Goal: Book appointment/travel/reservation

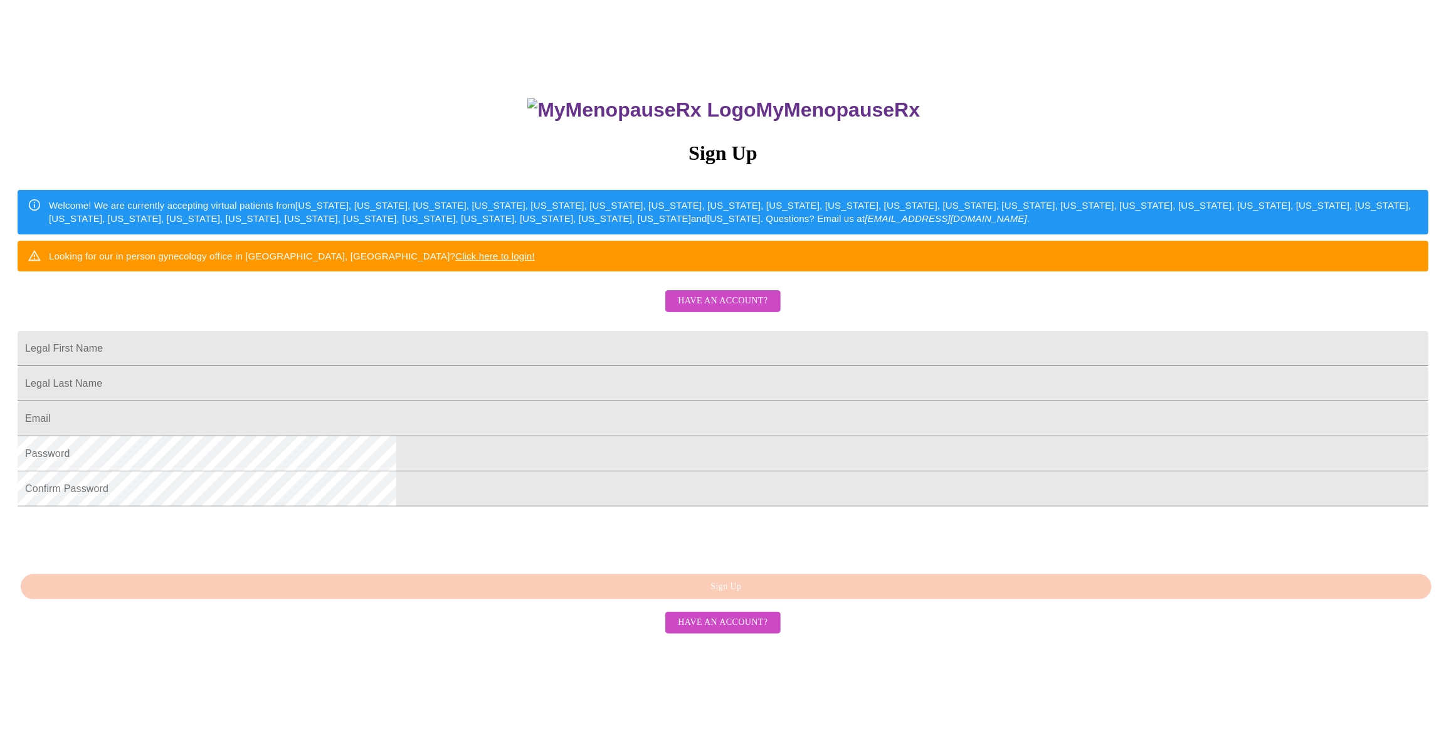
scroll to position [77, 0]
click at [677, 366] on input "Legal First Name" at bounding box center [723, 347] width 1411 height 35
type input "[PERSON_NAME]"
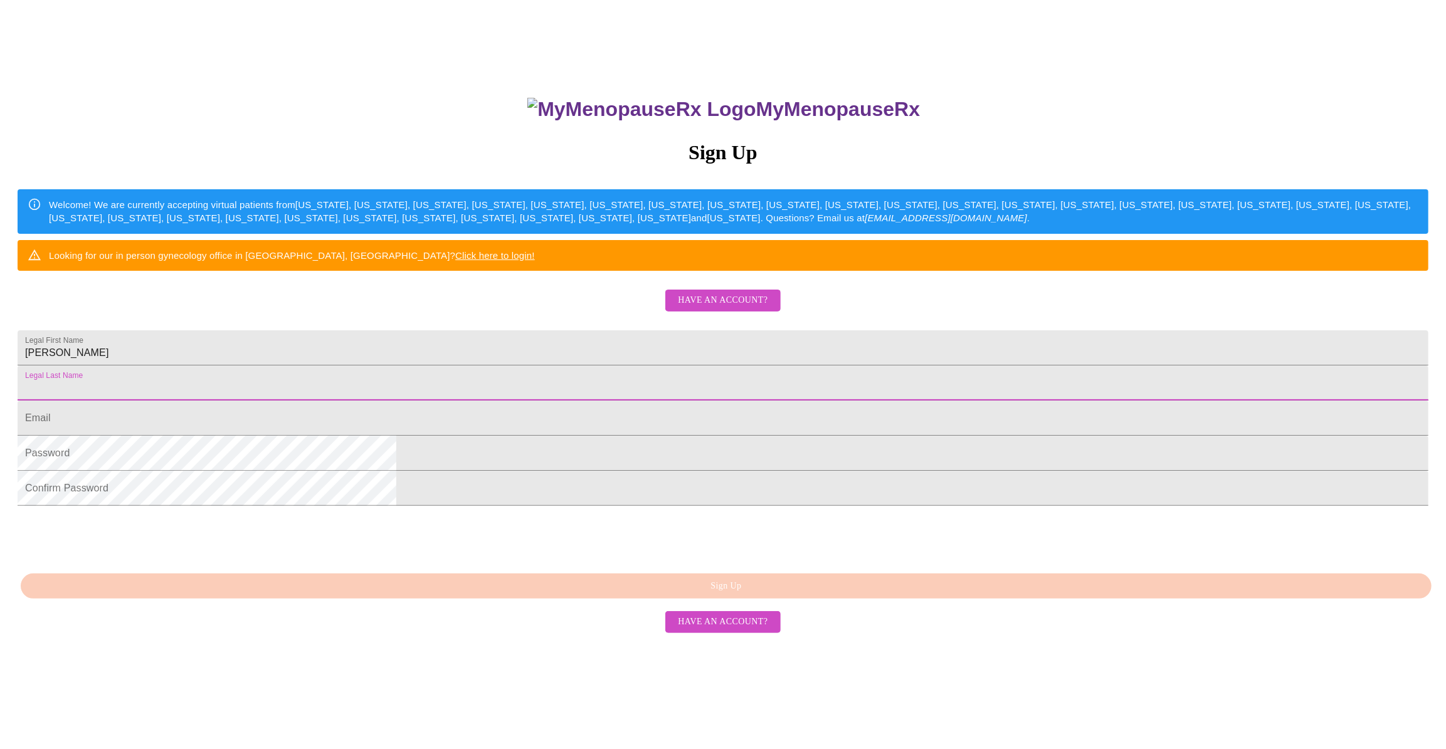
click at [690, 401] on input "Legal First Name" at bounding box center [723, 383] width 1411 height 35
type input "[PERSON_NAME]"
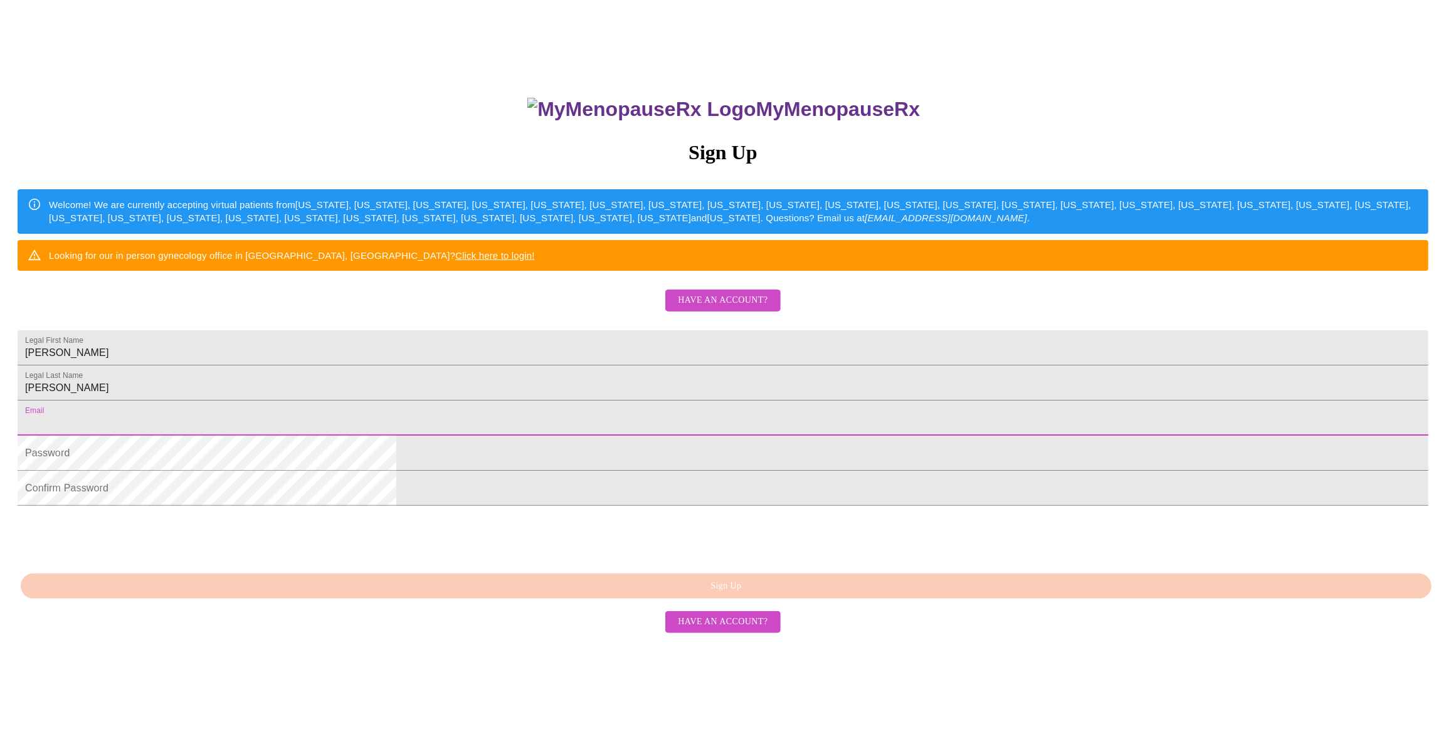
click at [663, 436] on input "Legal First Name" at bounding box center [723, 418] width 1411 height 35
type input "[EMAIL_ADDRESS][DOMAIN_NAME]"
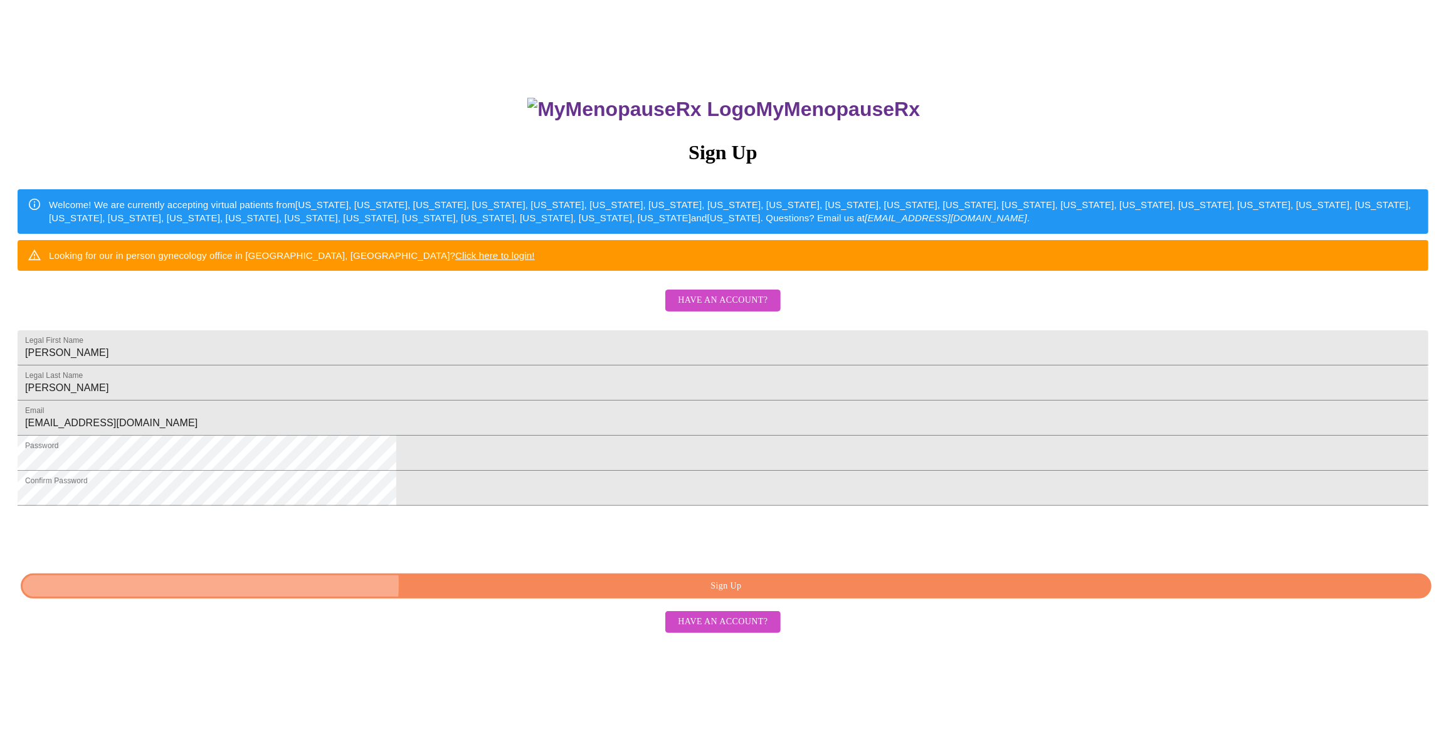
click at [723, 594] on span "Sign Up" at bounding box center [726, 587] width 1382 height 16
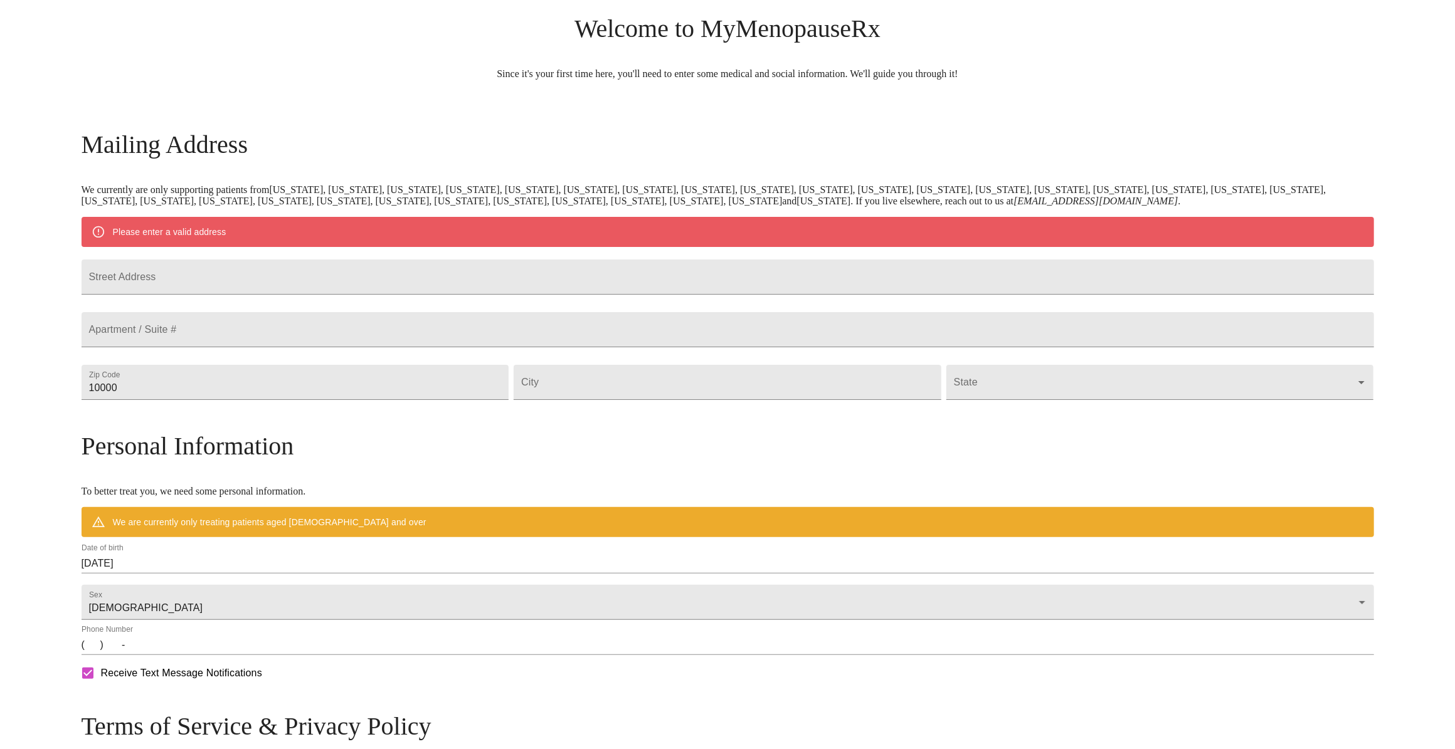
scroll to position [28, 0]
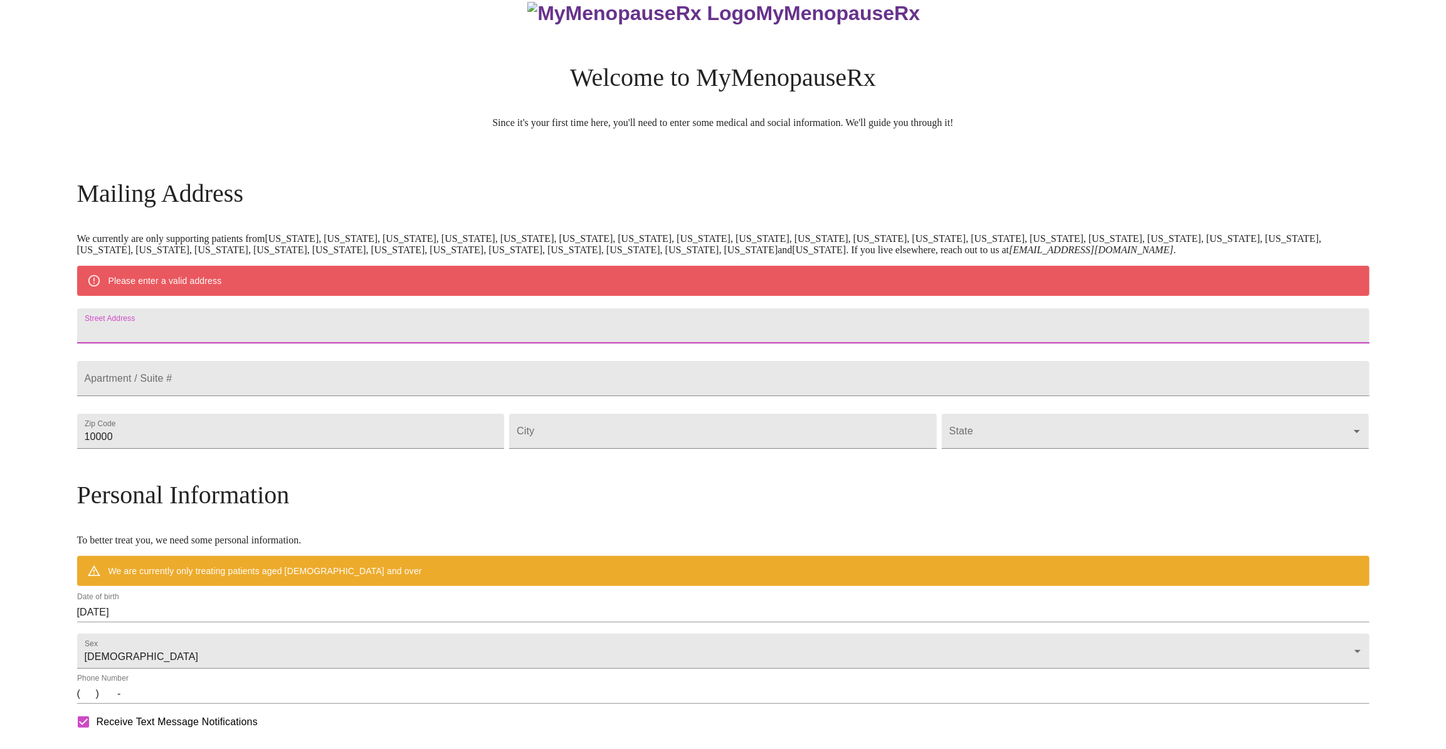
click at [447, 331] on input "Street Address" at bounding box center [723, 325] width 1292 height 35
type input "[STREET_ADDRESS]"
click at [395, 449] on input "10000" at bounding box center [291, 431] width 428 height 35
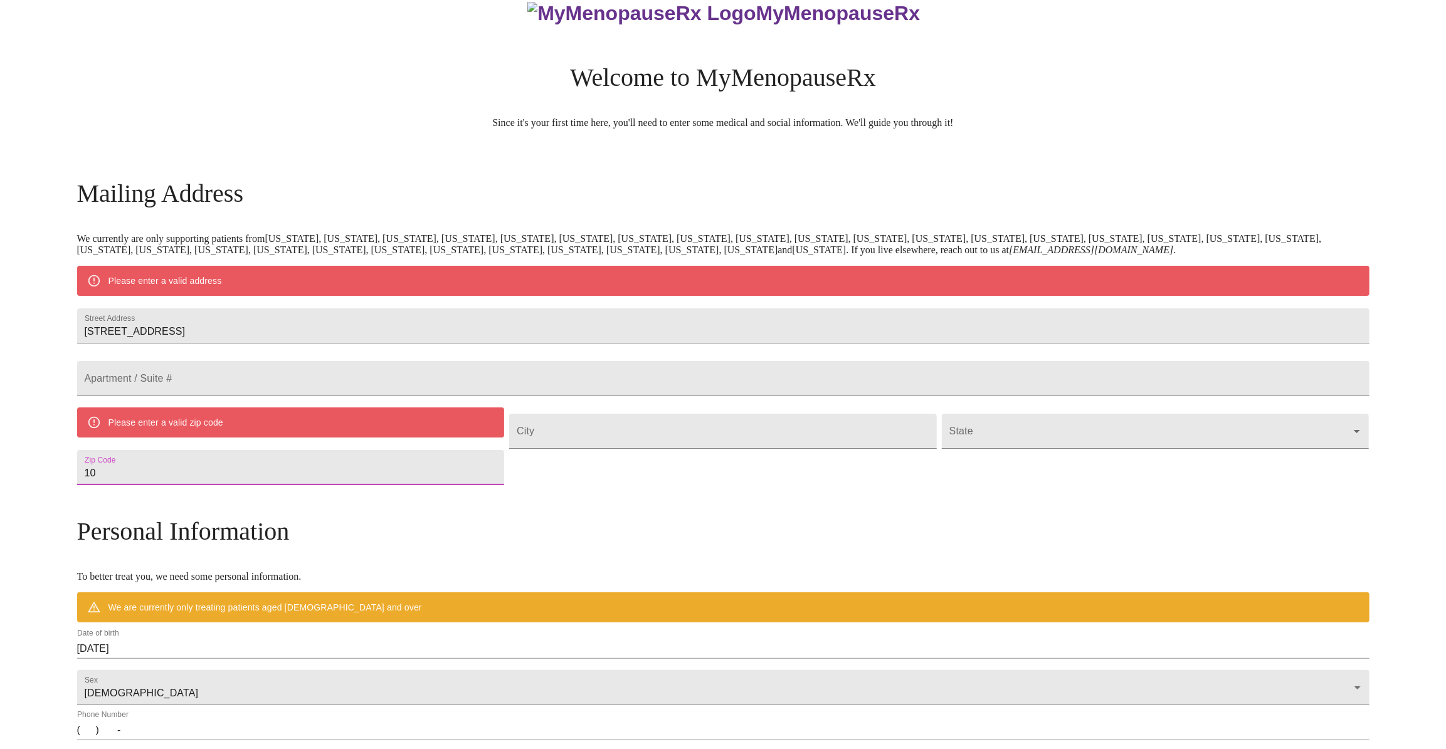
type input "1"
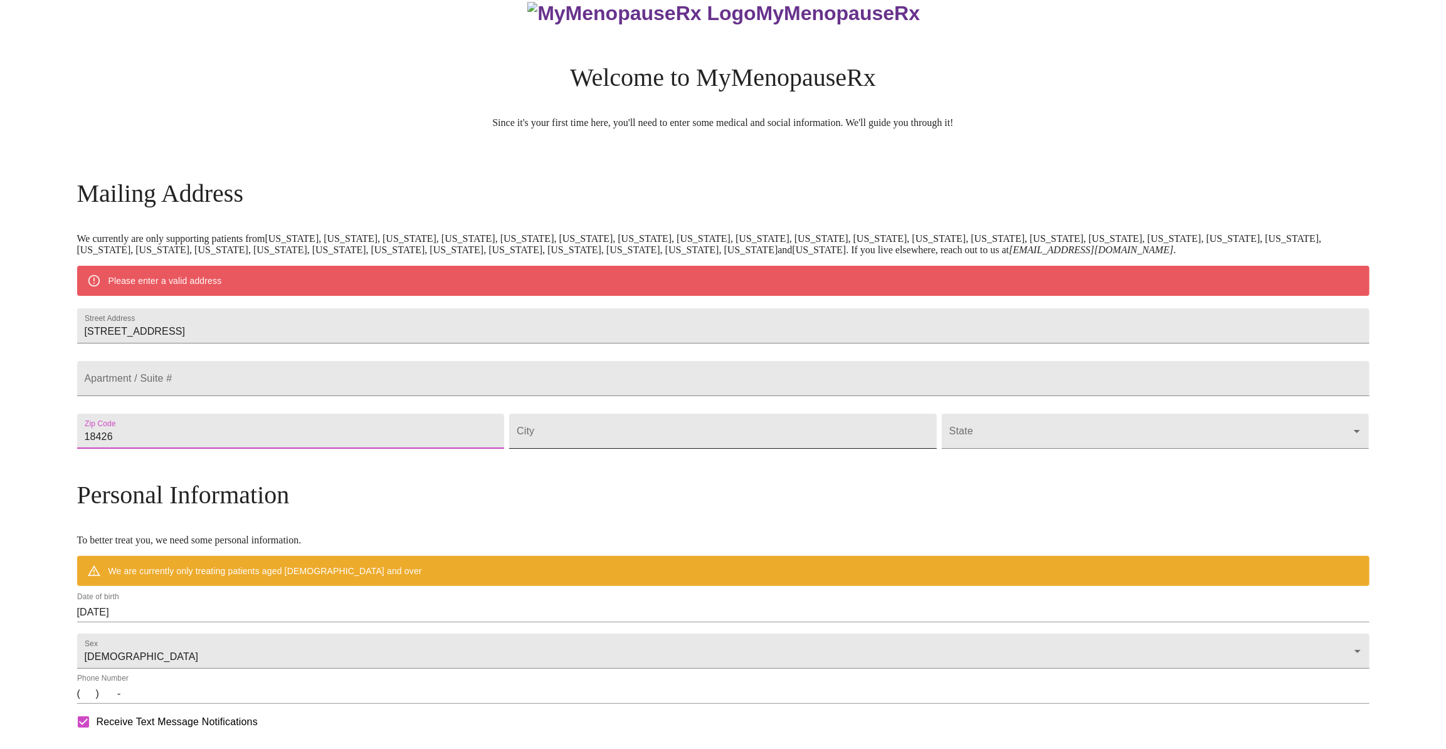
type input "18426"
click at [589, 449] on input "Street Address" at bounding box center [723, 431] width 428 height 35
type input "[GEOGRAPHIC_DATA]"
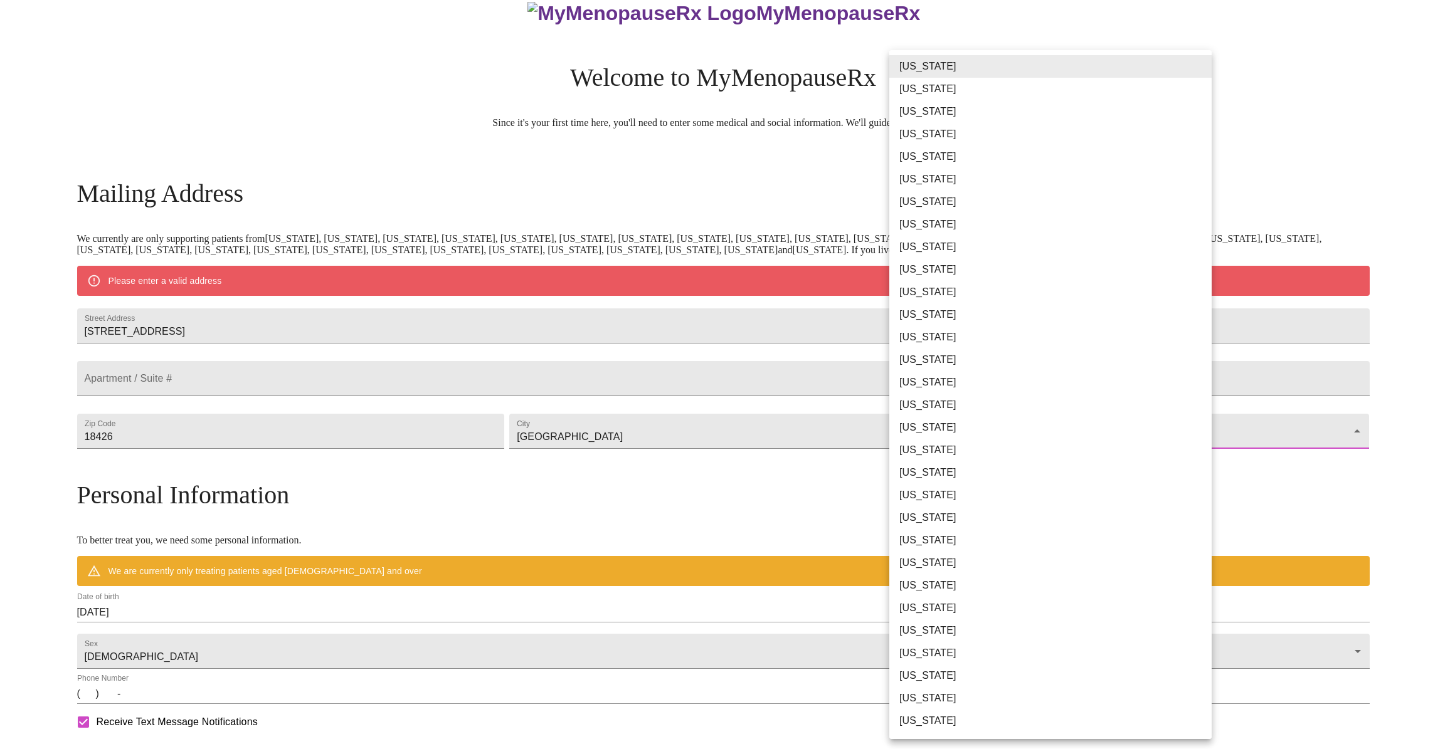
click at [910, 459] on body "MyMenopauseRx Welcome to MyMenopauseRx Since it's your first time here, you'll …" at bounding box center [727, 460] width 1444 height 966
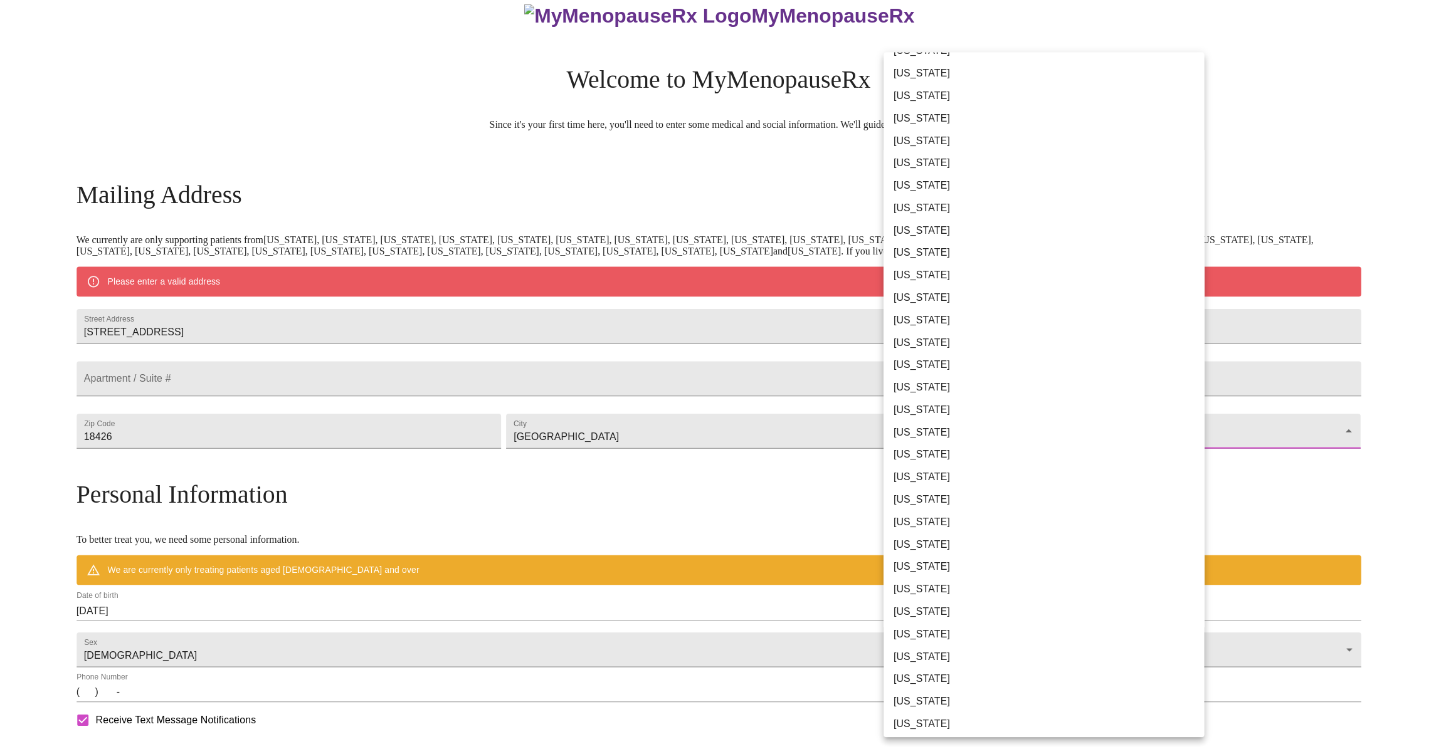
scroll to position [228, 0]
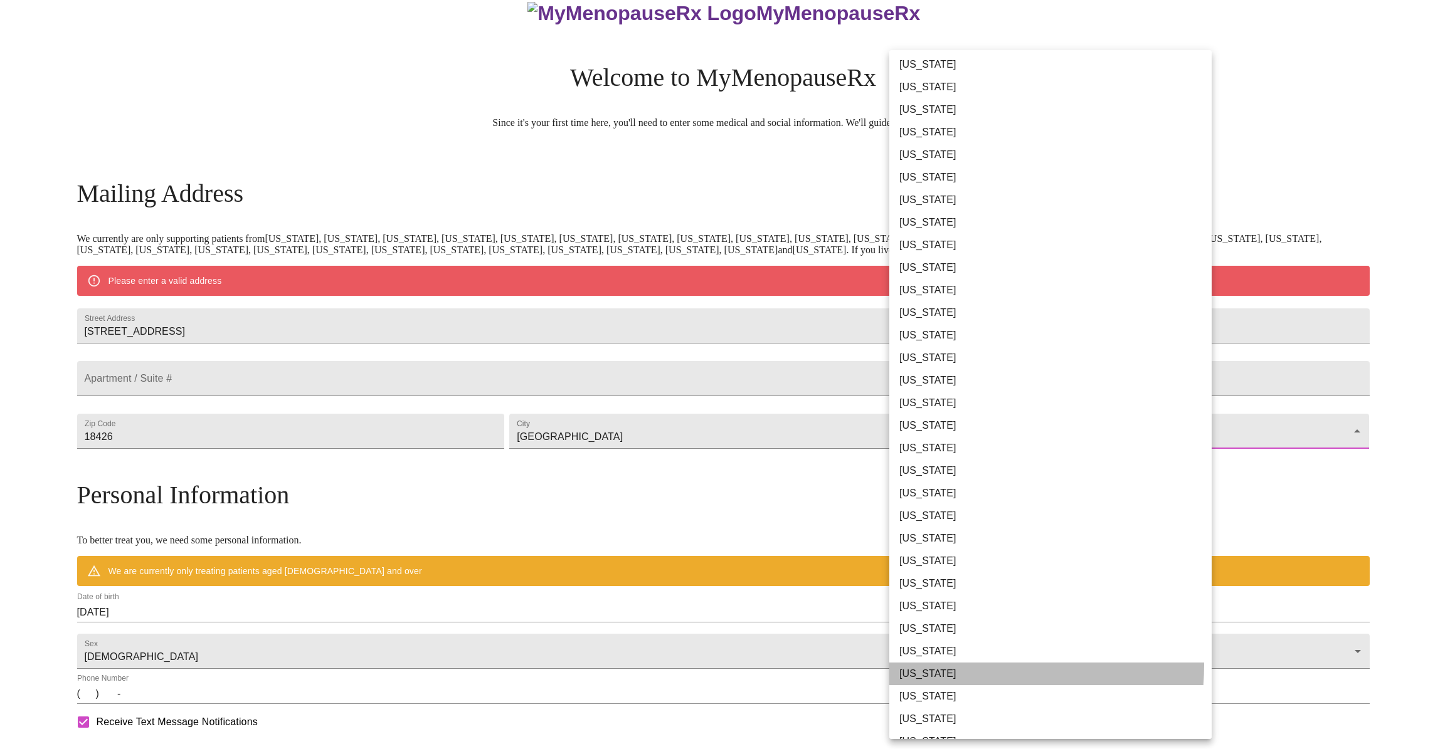
click at [937, 665] on li "[US_STATE]" at bounding box center [1054, 674] width 331 height 23
type input "[US_STATE]"
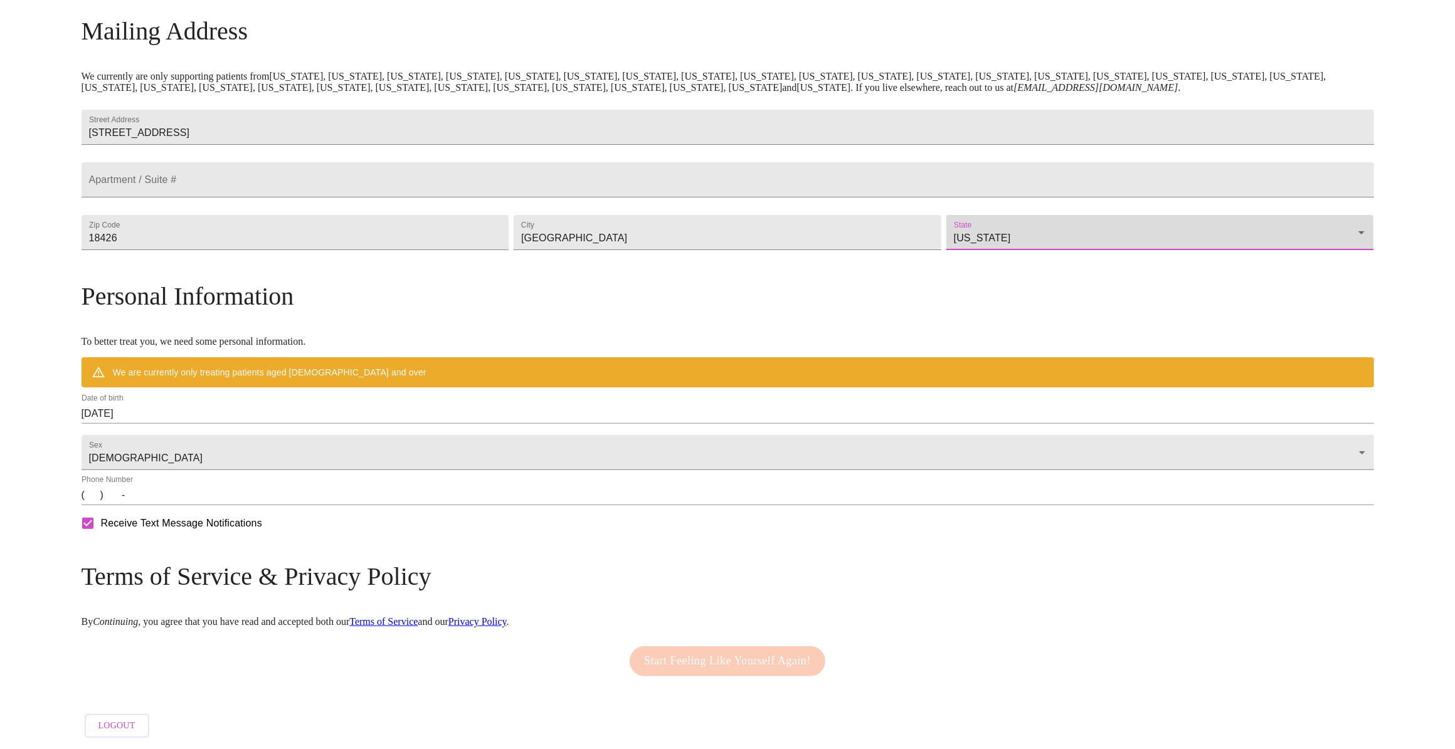
scroll to position [199, 0]
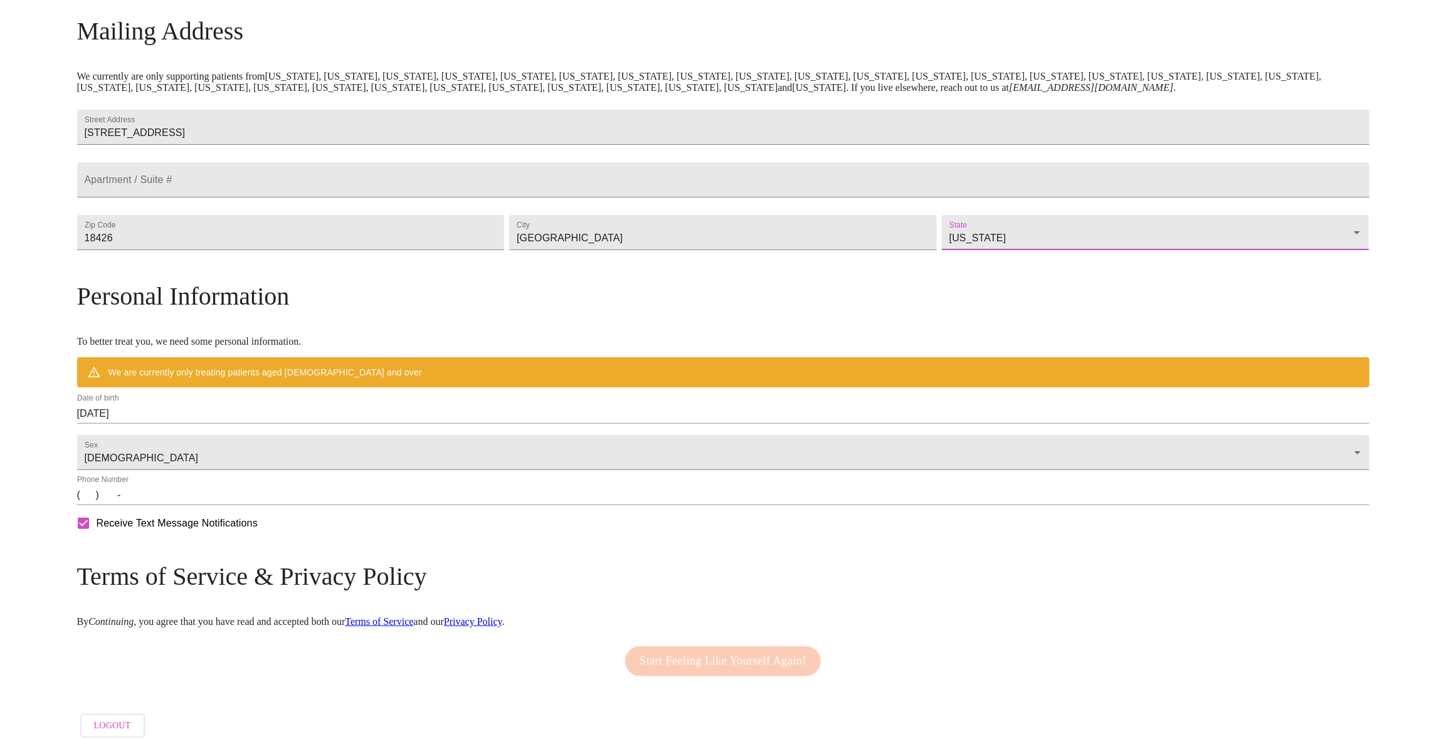
click at [269, 422] on input "[DATE]" at bounding box center [723, 414] width 1292 height 20
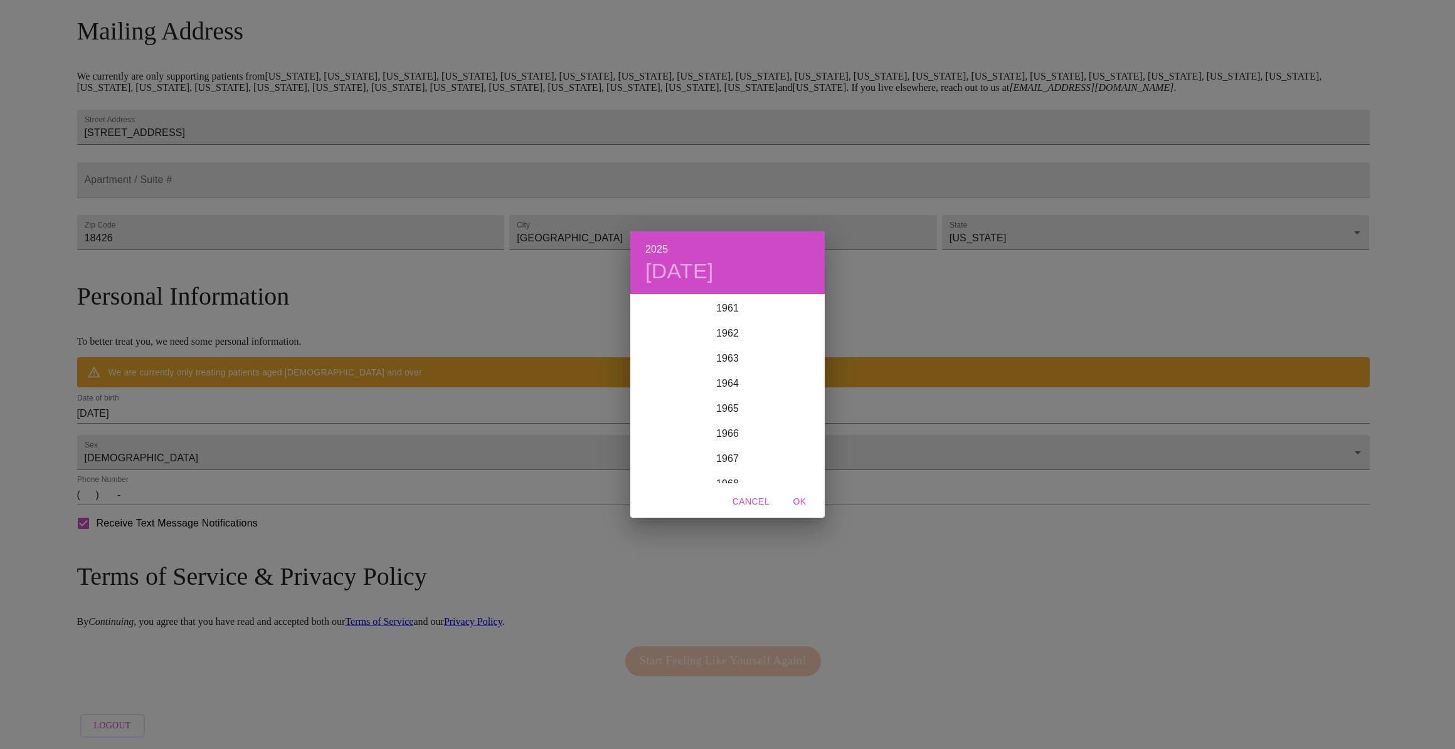
scroll to position [1572, 0]
click at [727, 438] on div "1967" at bounding box center [727, 441] width 194 height 25
click at [658, 408] on div "[DATE]" at bounding box center [662, 412] width 65 height 47
click at [700, 451] on p "25" at bounding box center [702, 451] width 10 height 13
click at [801, 500] on span "OK" at bounding box center [799, 502] width 30 height 16
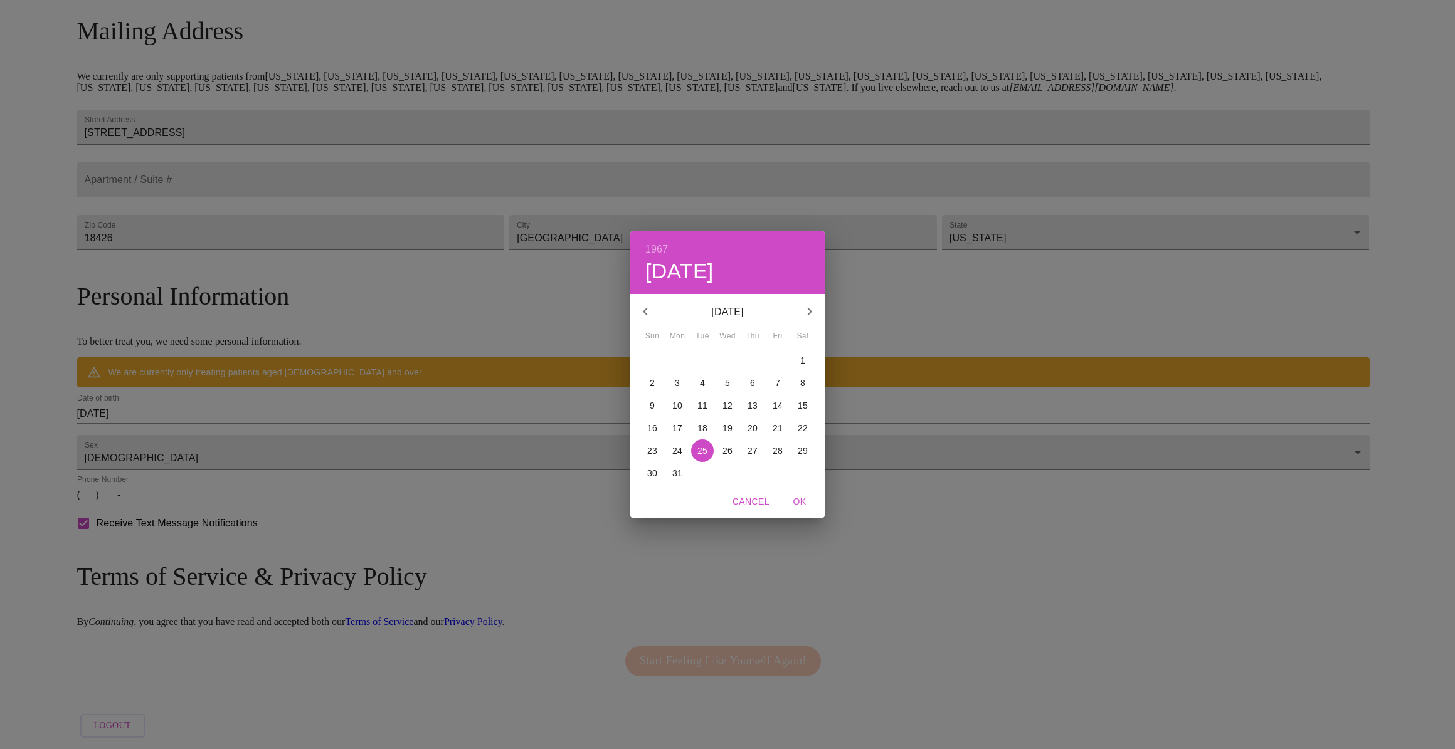
type input "[DATE]"
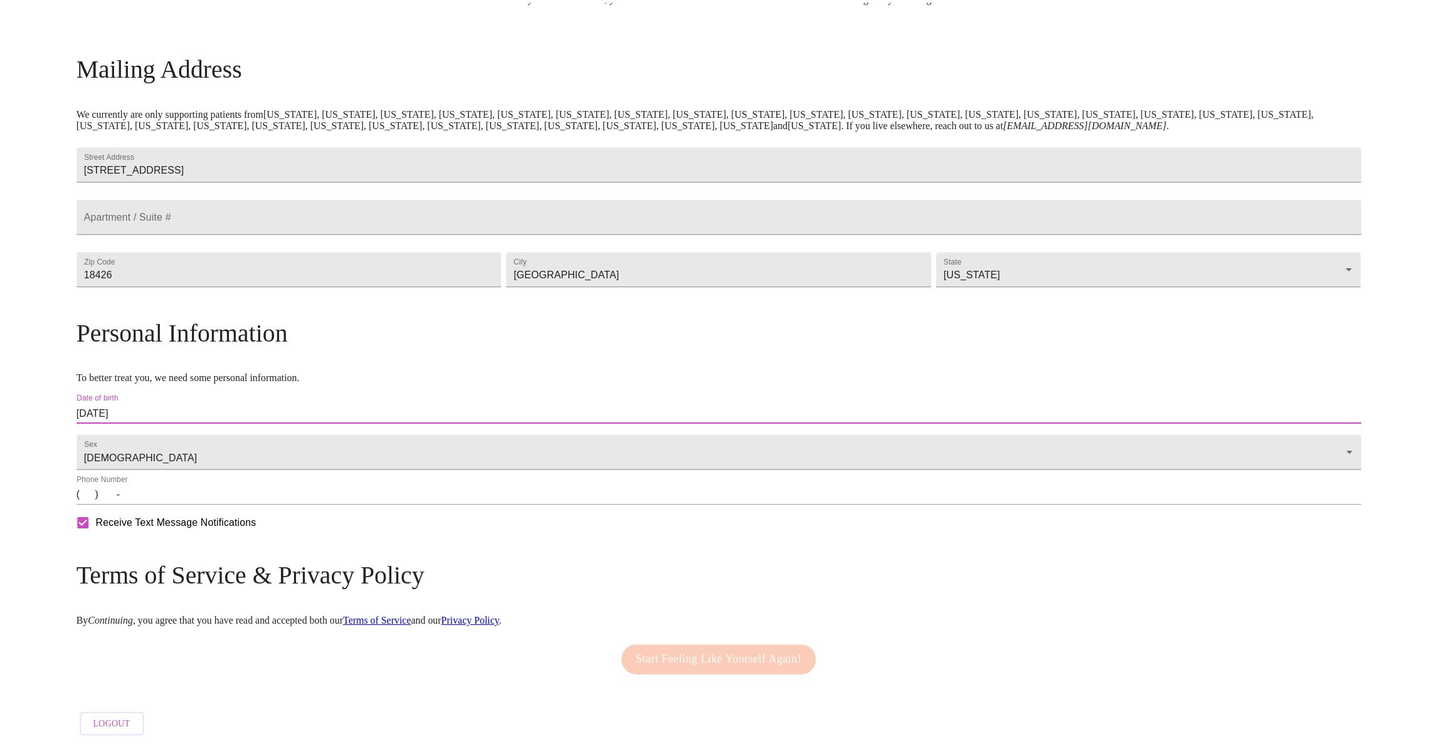
scroll to position [186, 0]
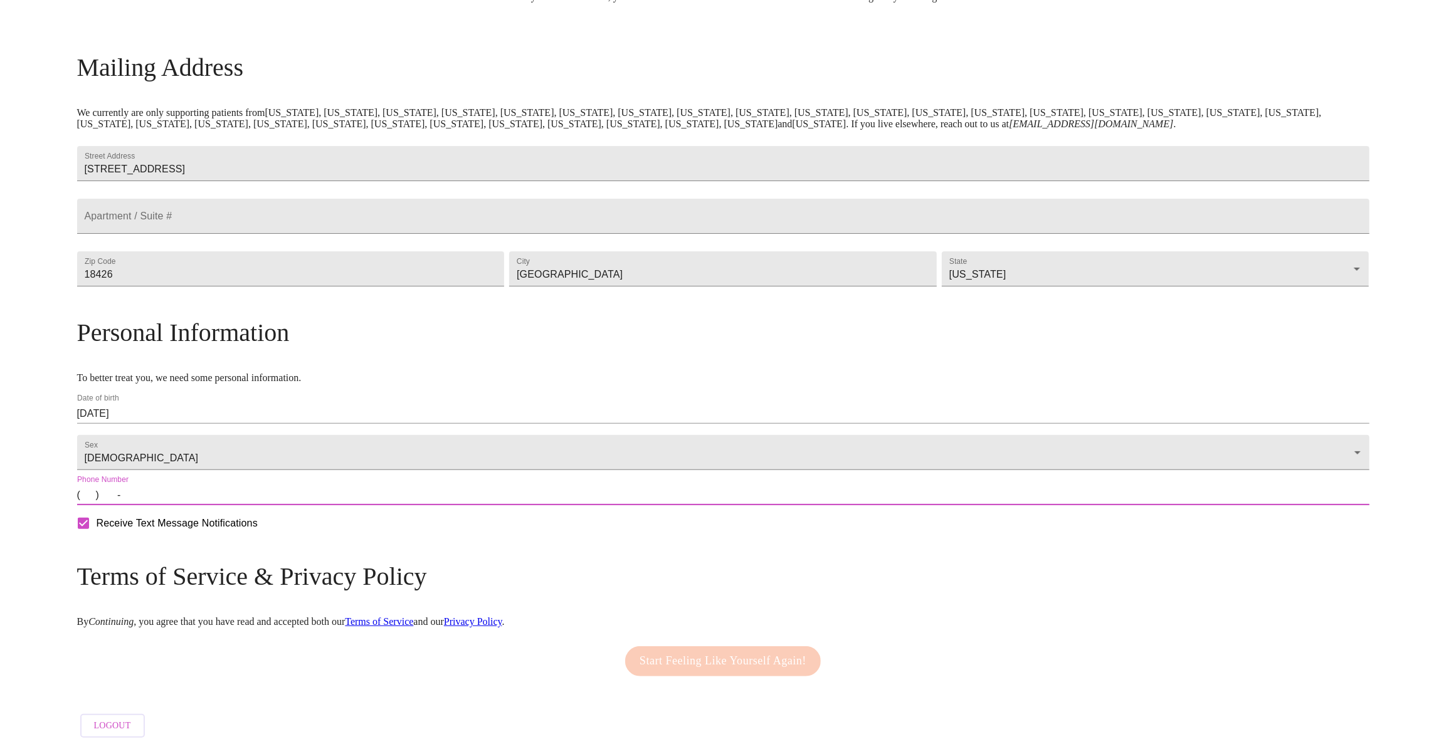
click at [251, 496] on input "(   )    -" at bounding box center [723, 495] width 1292 height 20
type input "[PHONE_NUMBER]"
click at [718, 651] on span "Start Feeling Like Yourself Again!" at bounding box center [722, 661] width 167 height 20
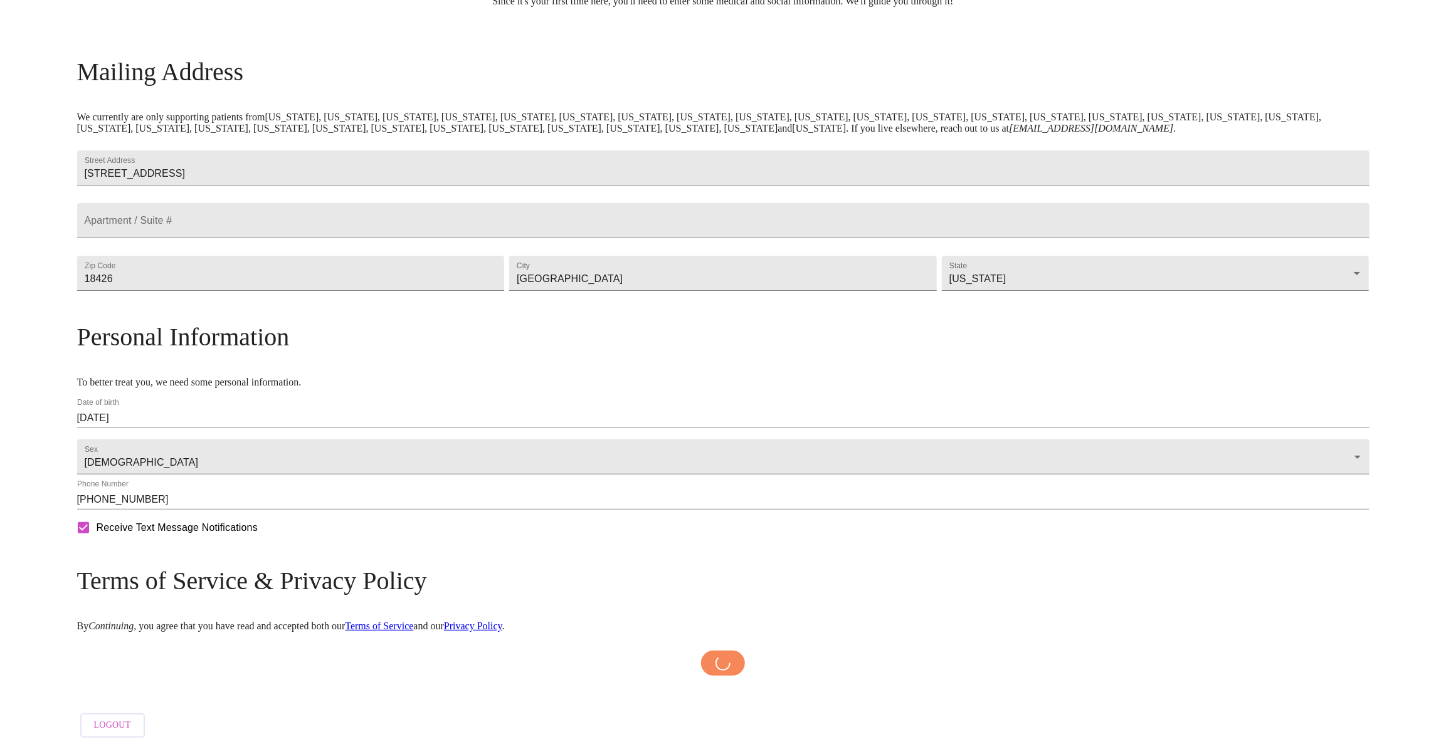
scroll to position [181, 0]
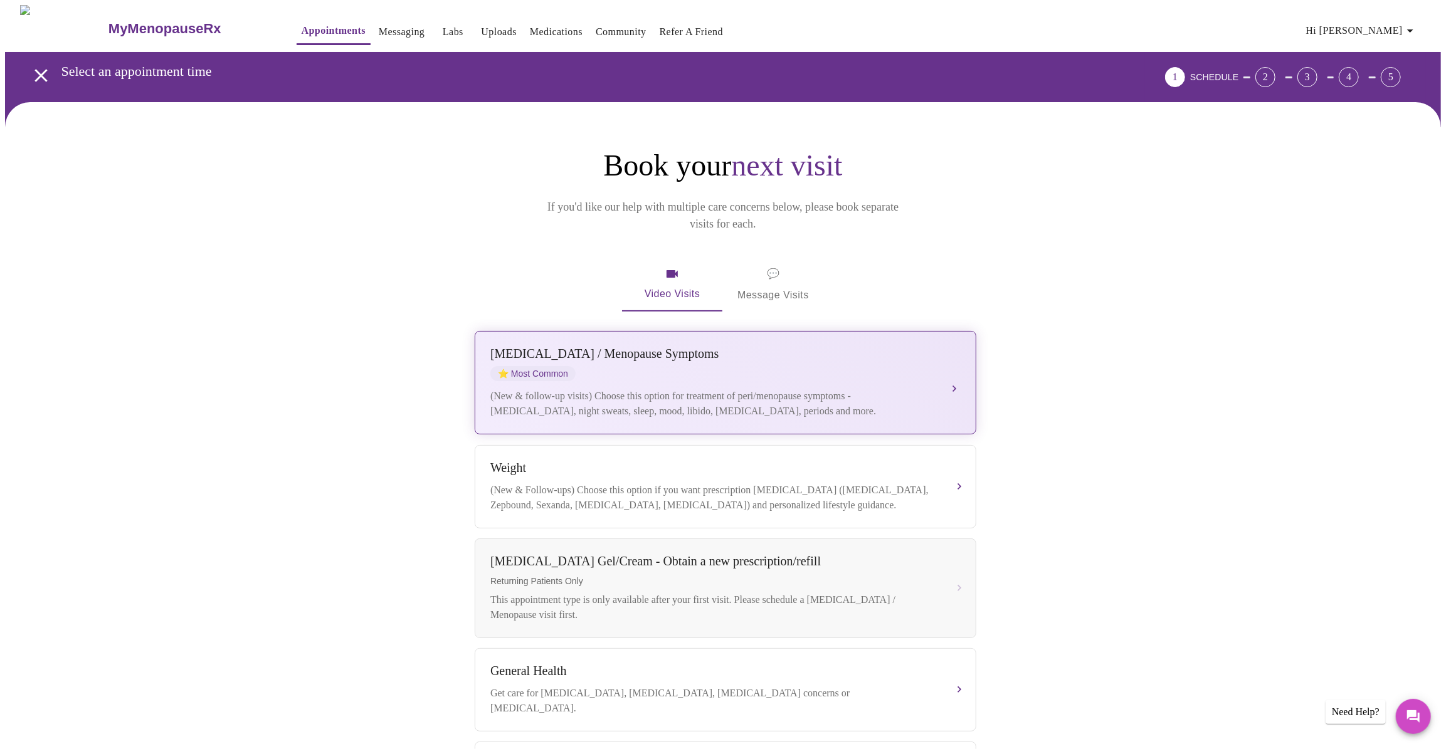
click at [955, 366] on button "[MEDICAL_DATA] / Menopause Symptoms ⭐ Most Common (New & follow-up visits) Choo…" at bounding box center [726, 382] width 502 height 103
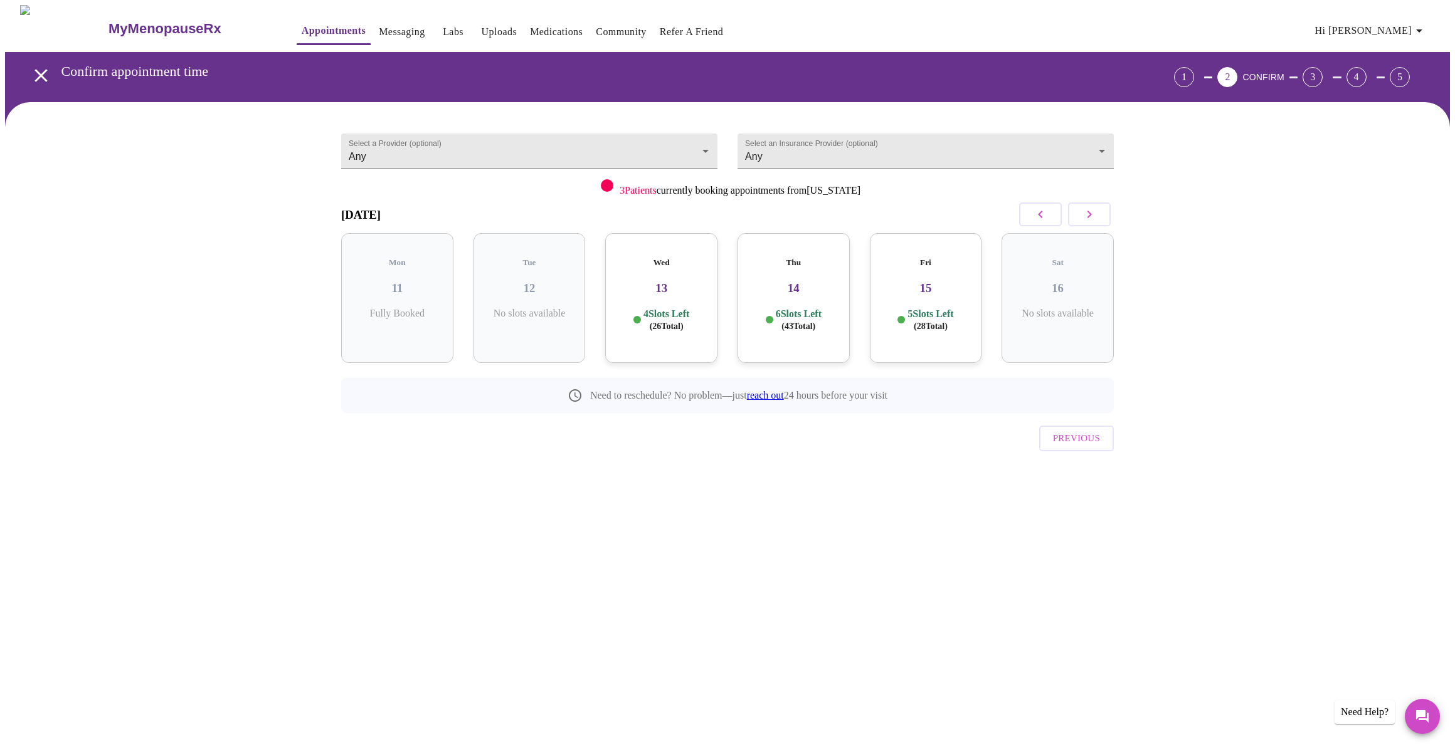
click at [925, 282] on h3 "15" at bounding box center [926, 289] width 92 height 14
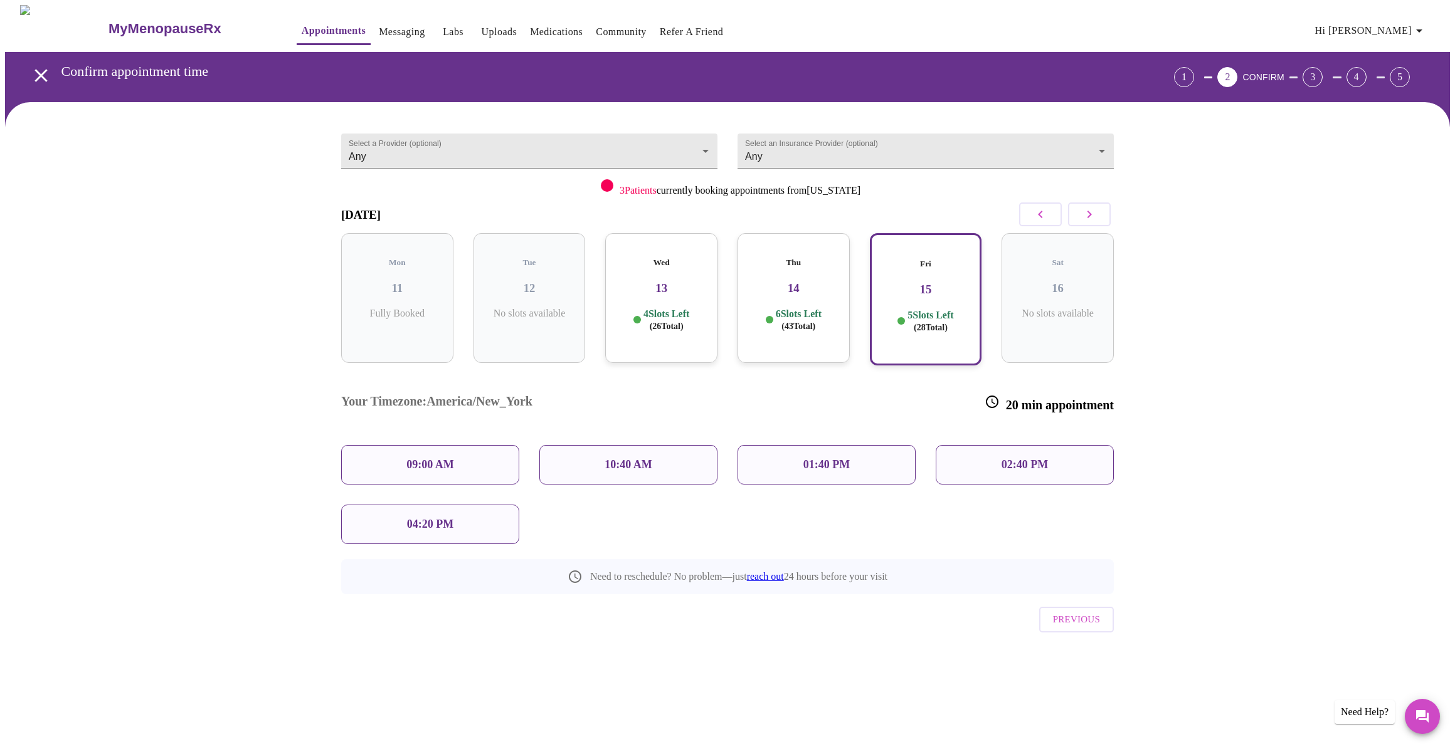
click at [791, 282] on h3 "14" at bounding box center [793, 289] width 92 height 14
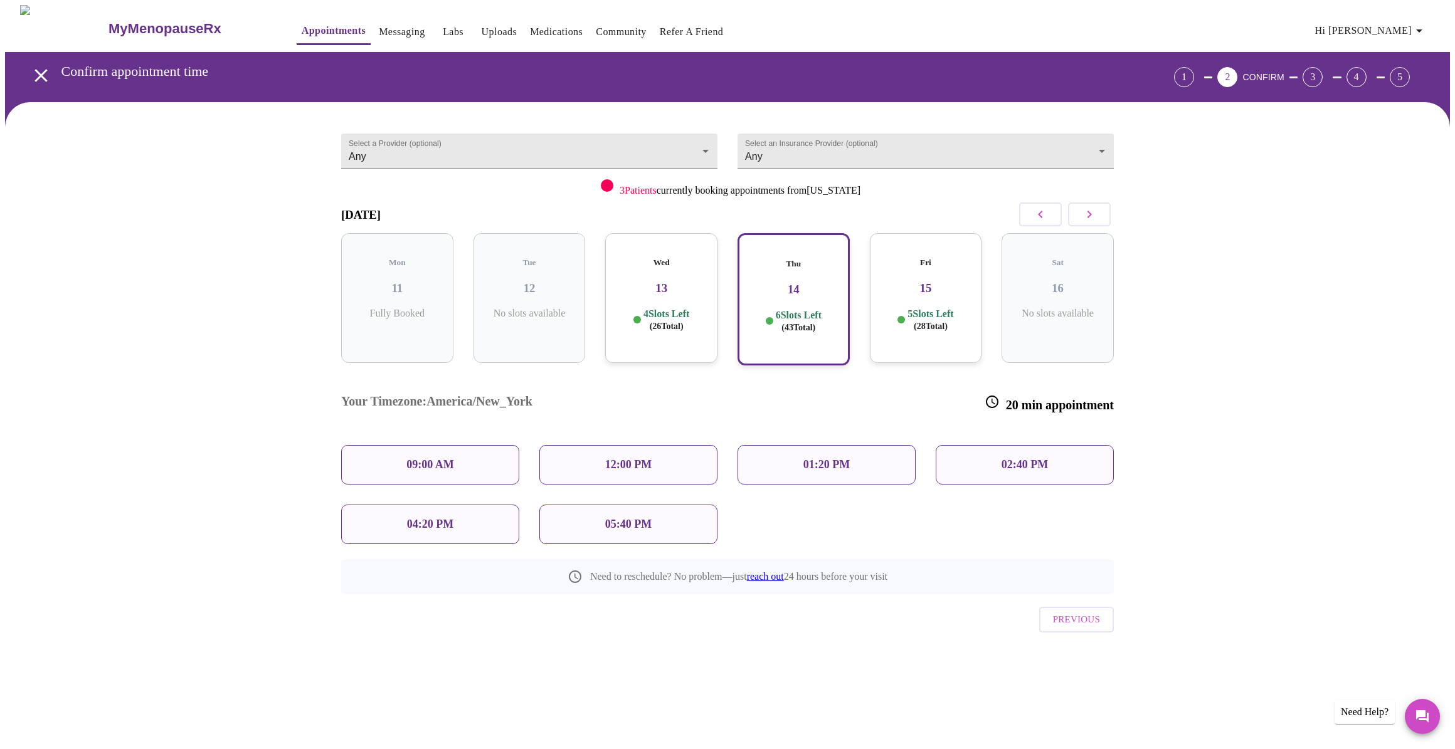
click at [671, 282] on h3 "13" at bounding box center [661, 289] width 92 height 14
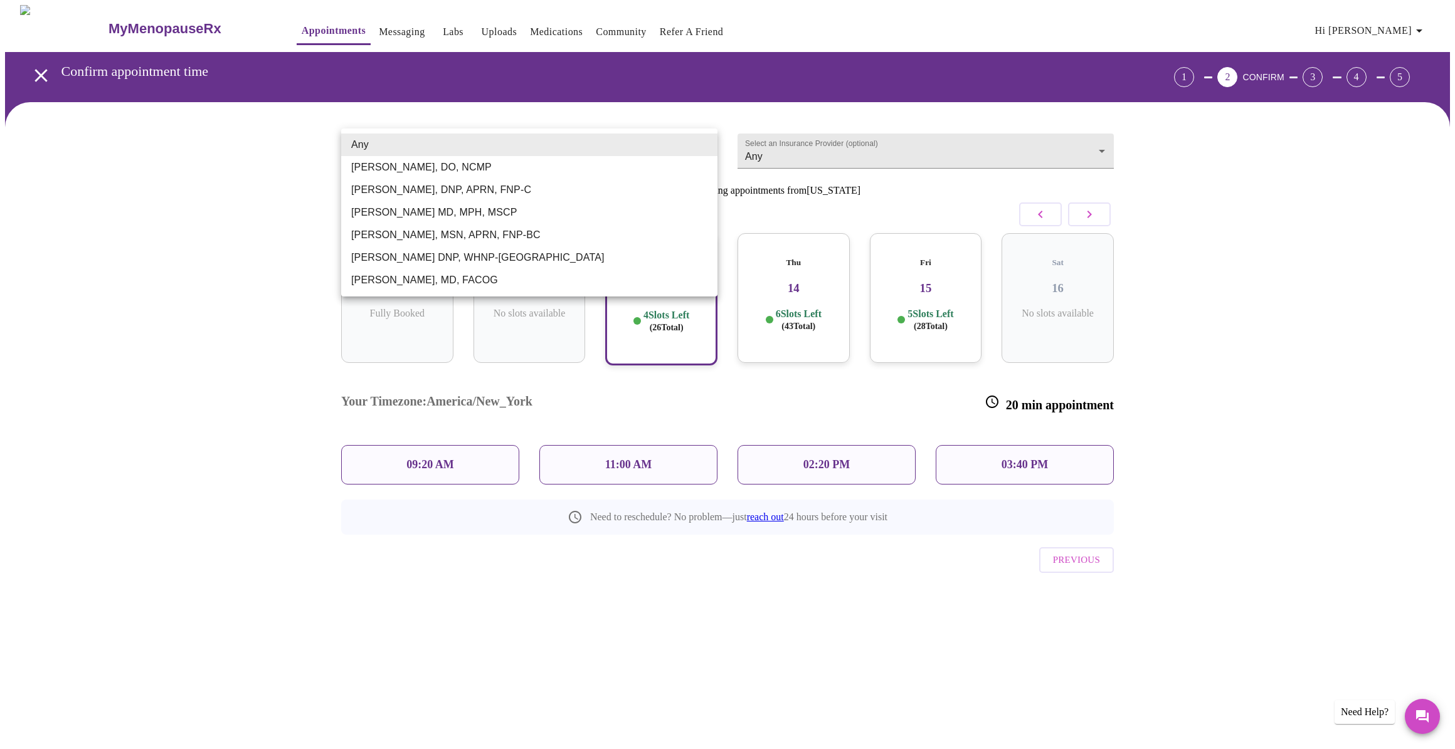
click at [705, 145] on body "MyMenopauseRx Appointments Messaging Labs Uploads Medications Community Refer a…" at bounding box center [727, 320] width 1444 height 631
click at [734, 113] on div at bounding box center [727, 374] width 1455 height 749
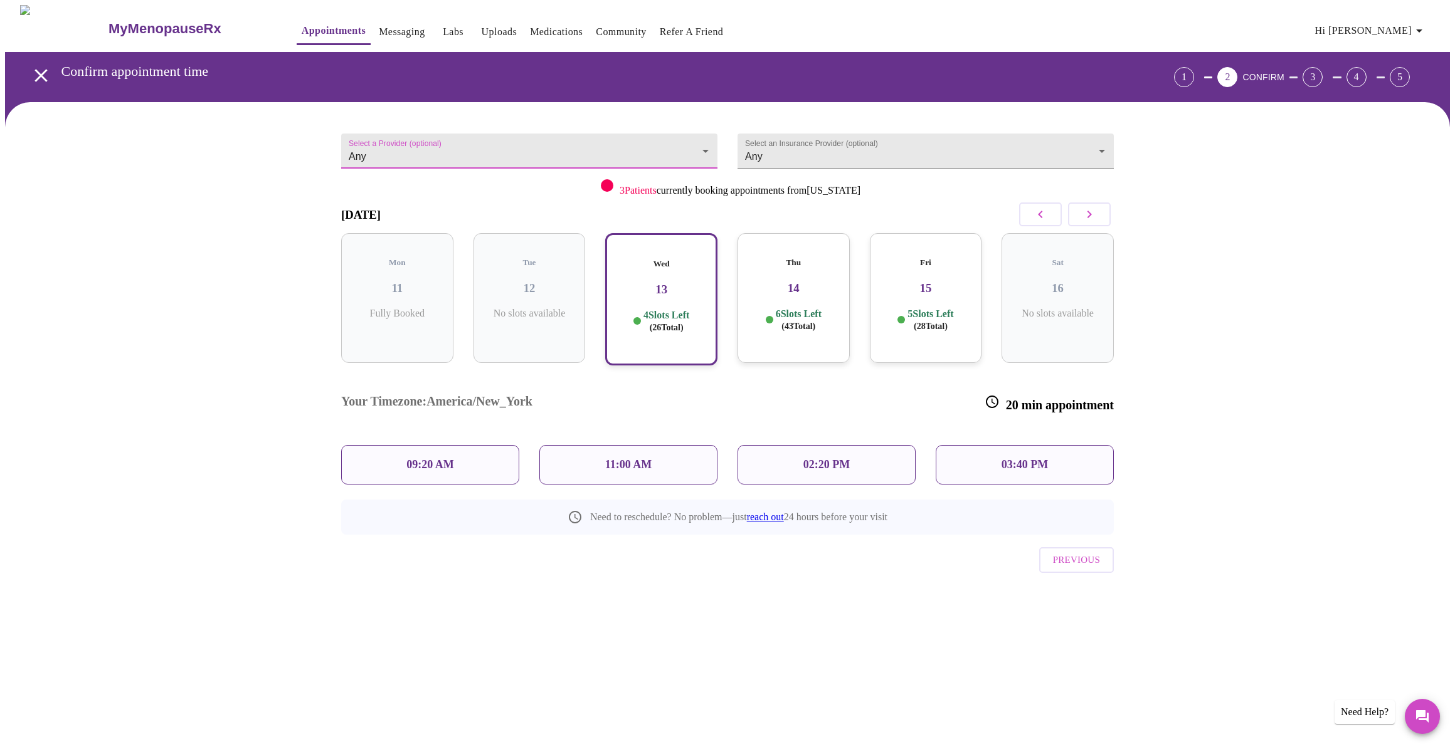
click at [819, 458] on p "02:20 PM" at bounding box center [826, 464] width 46 height 13
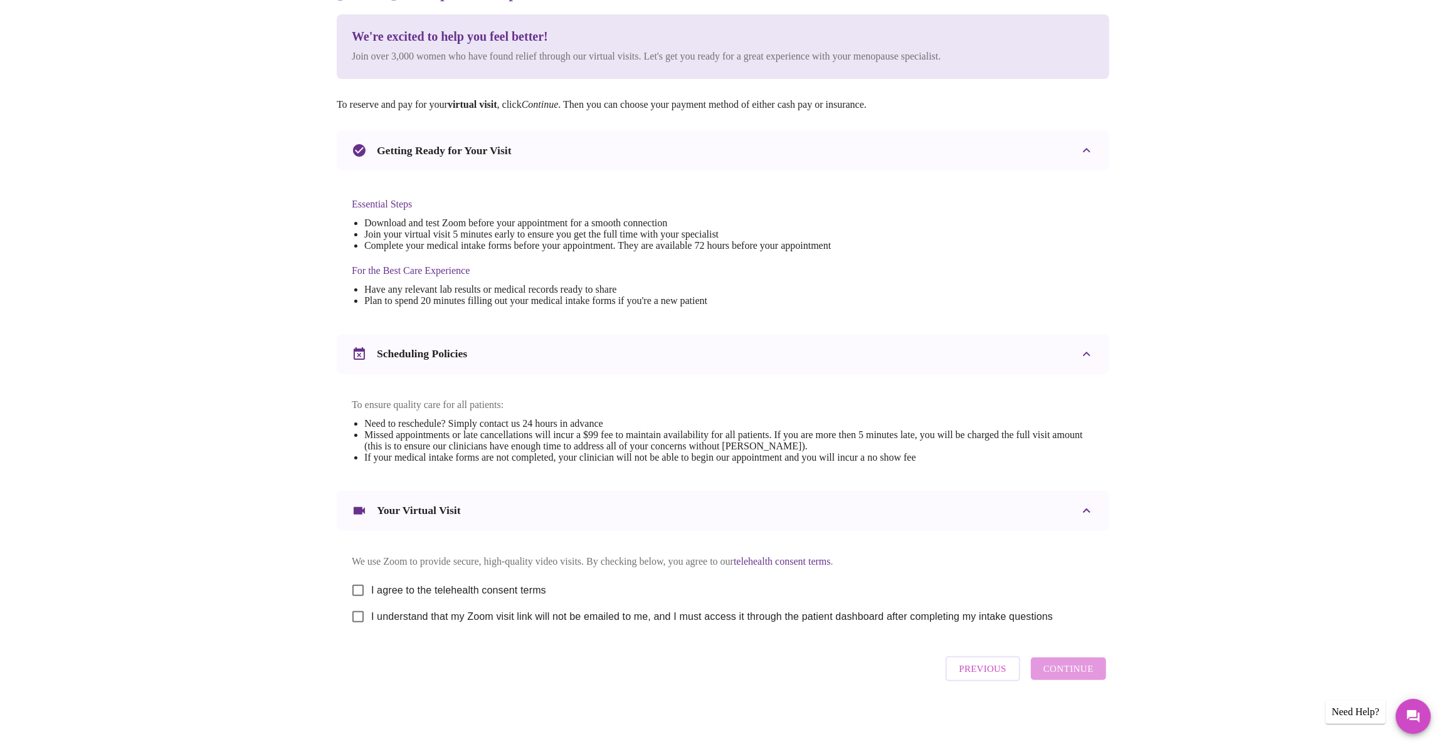
scroll to position [159, 0]
click at [357, 583] on input "I agree to the telehealth consent terms" at bounding box center [358, 590] width 26 height 26
checkbox input "true"
click at [361, 618] on input "I understand that my Zoom visit link will not be emailed to me, and I must acce…" at bounding box center [358, 617] width 26 height 26
checkbox input "true"
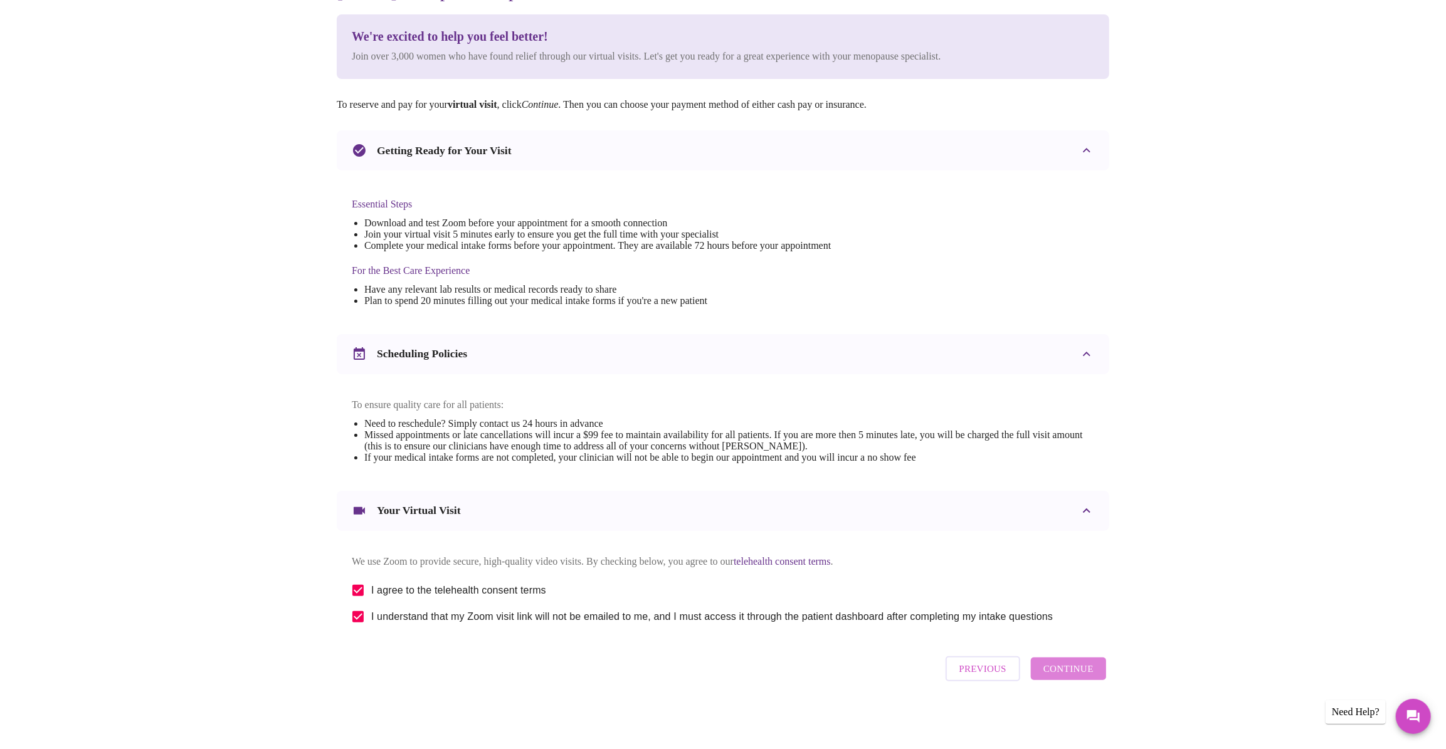
click at [1089, 675] on span "Continue" at bounding box center [1068, 669] width 50 height 16
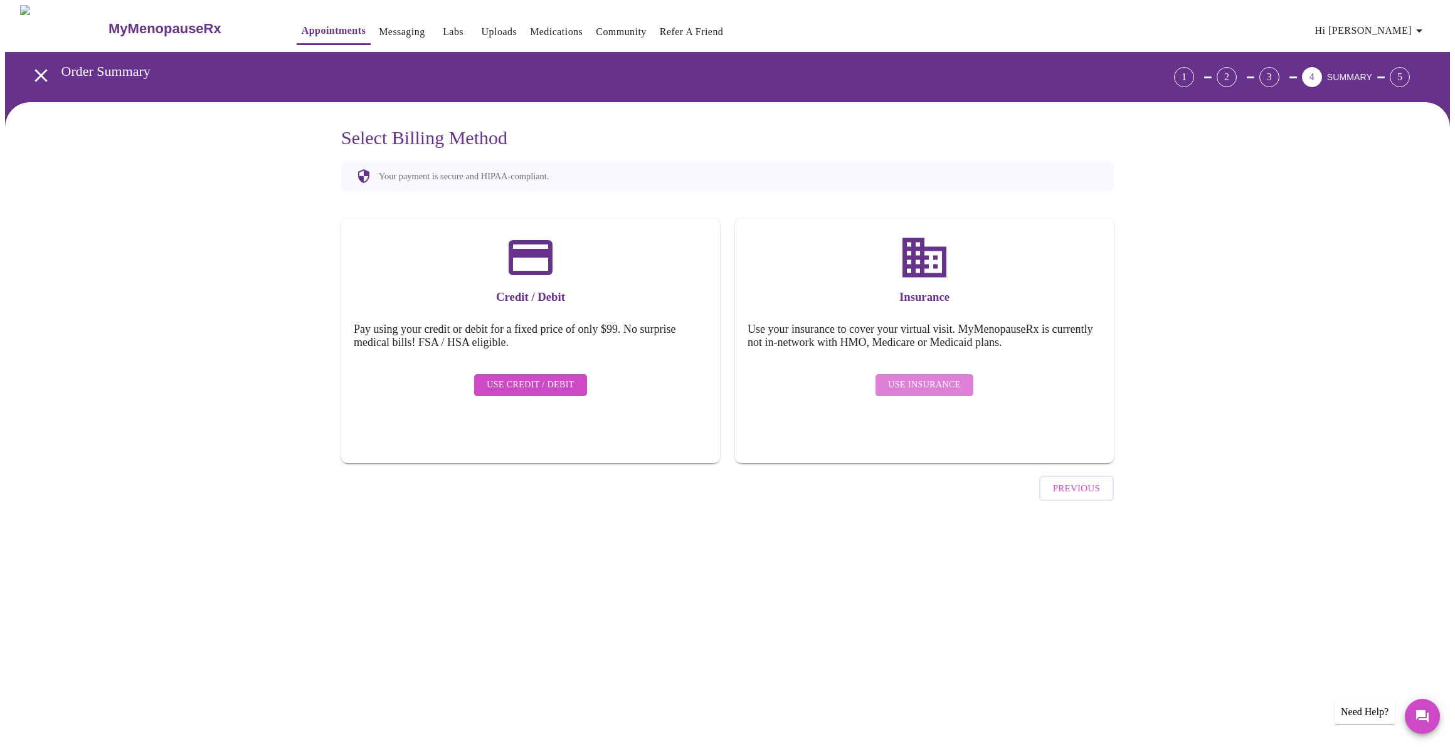
click at [945, 380] on span "Use Insurance" at bounding box center [924, 385] width 72 height 16
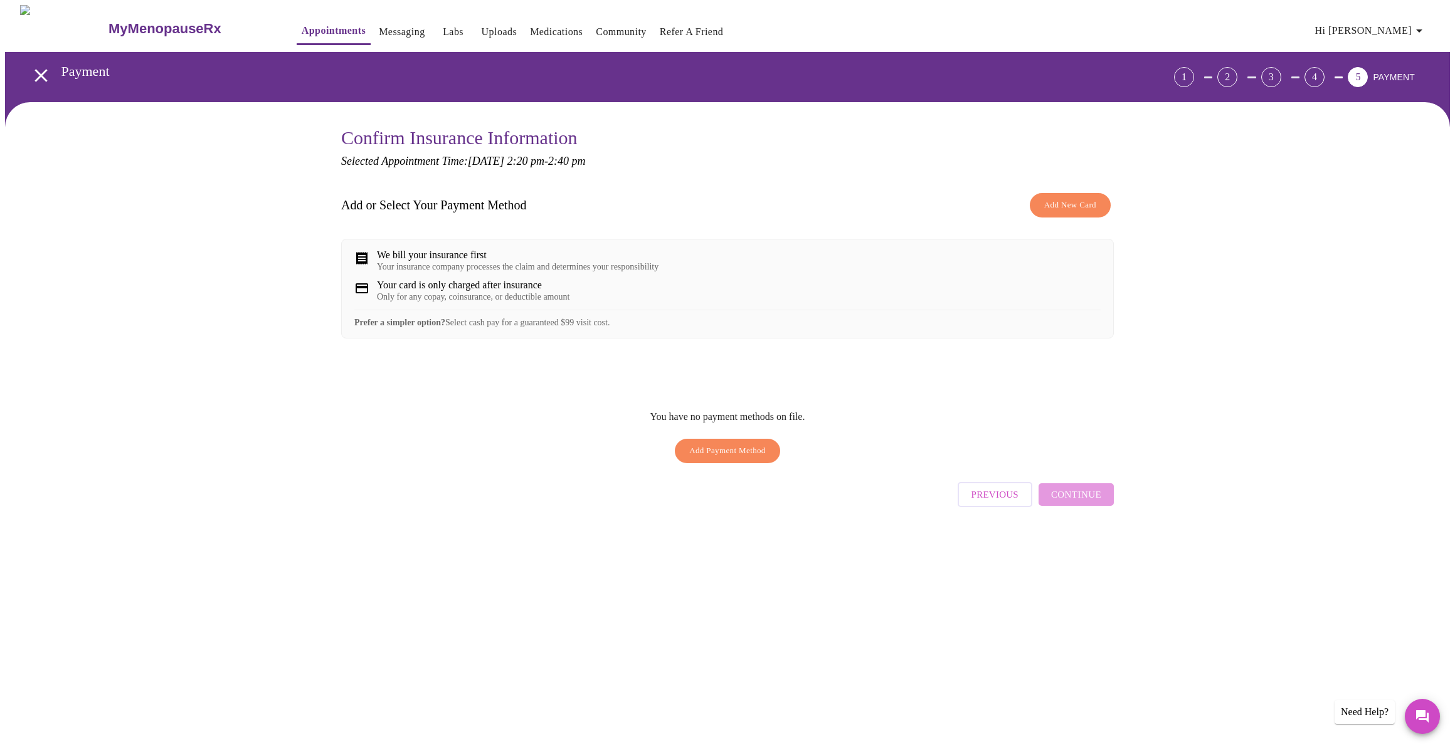
click at [1093, 201] on span "Add New Card" at bounding box center [1070, 205] width 52 height 14
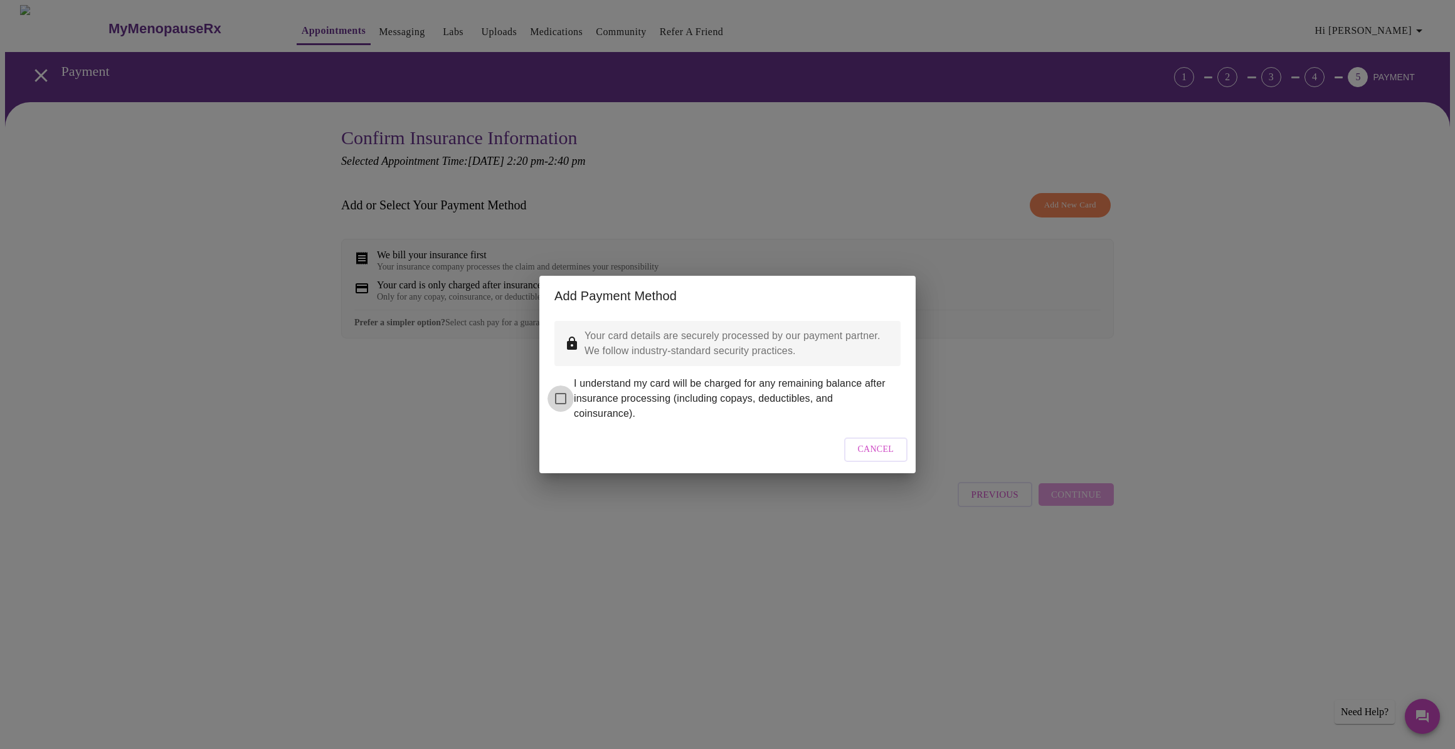
click at [561, 391] on input "I understand my card will be charged for any remaining balance after insurance …" at bounding box center [560, 399] width 26 height 26
checkbox input "true"
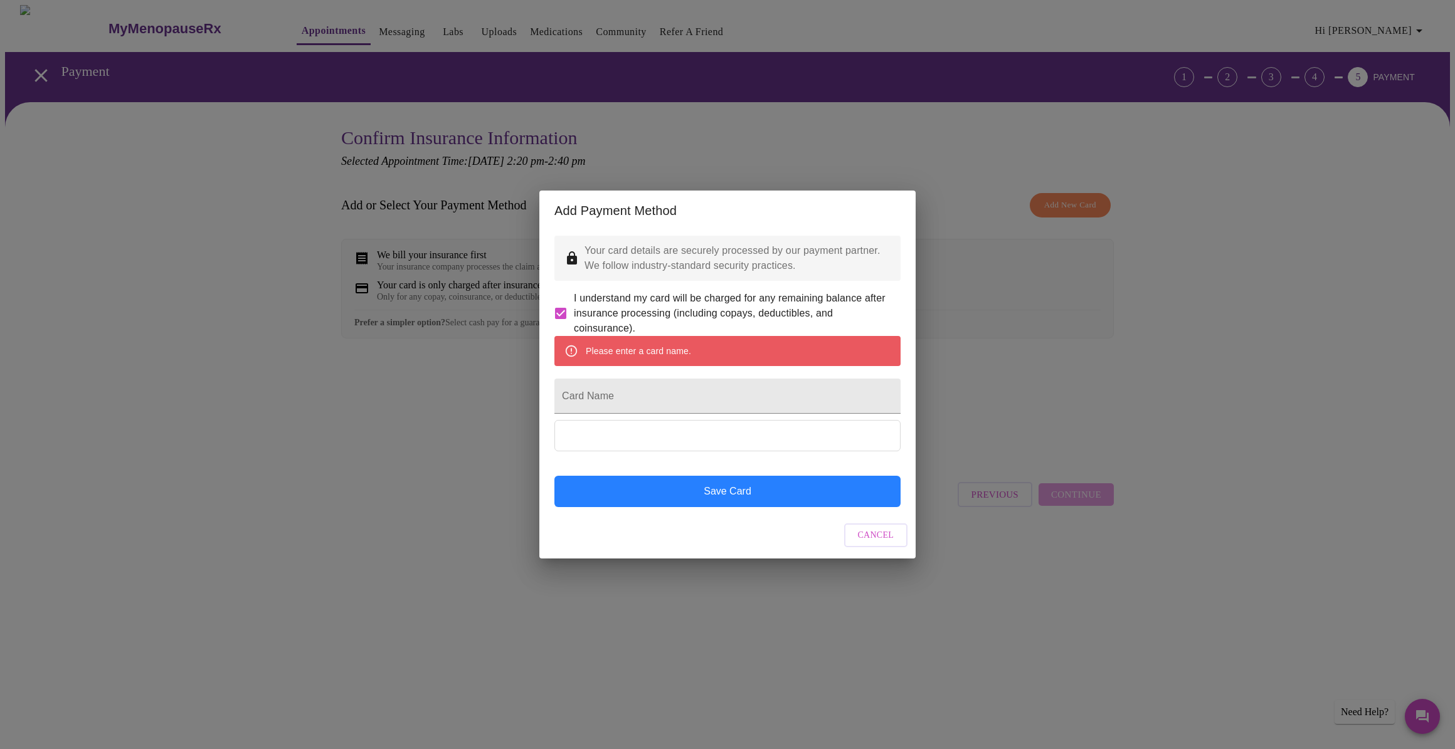
click at [790, 502] on button "Save Card" at bounding box center [727, 491] width 346 height 31
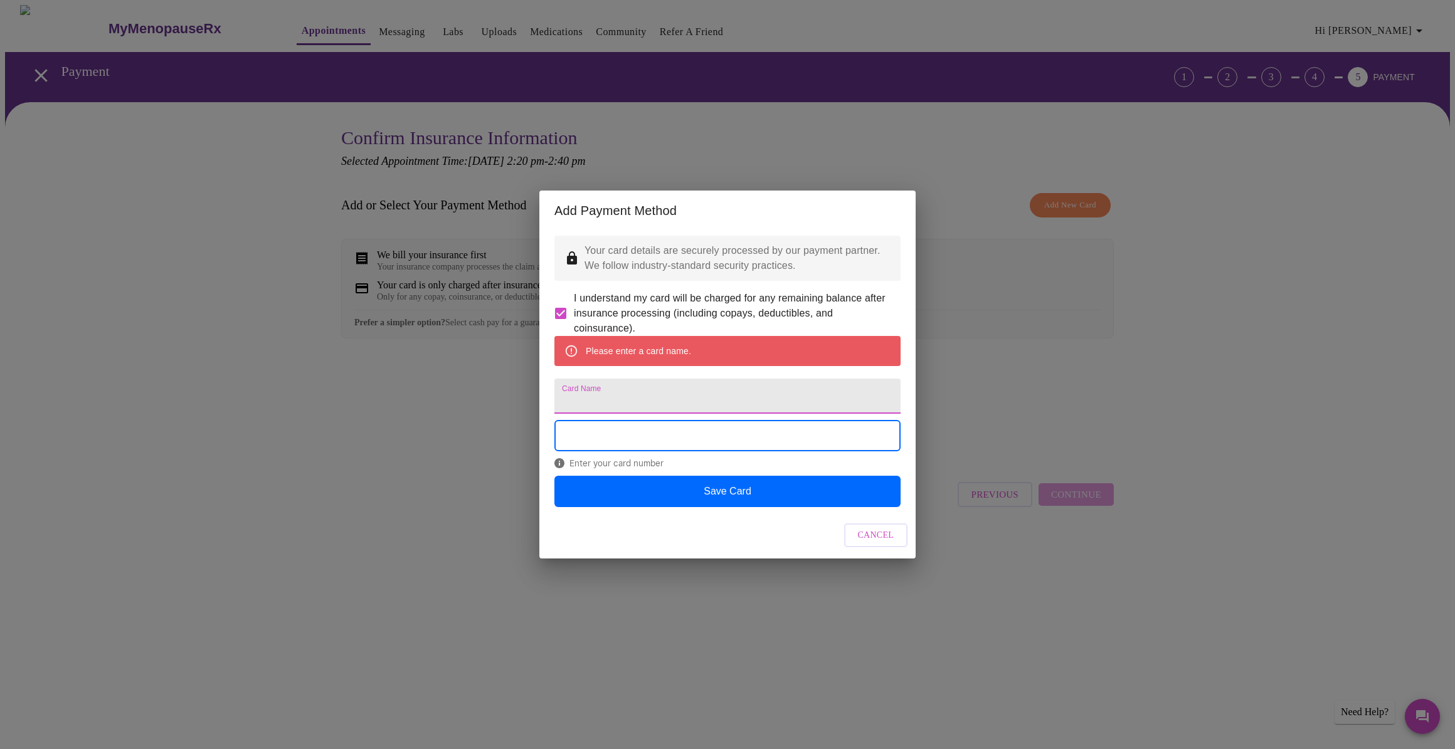
click at [759, 399] on input "Card Name" at bounding box center [727, 396] width 346 height 35
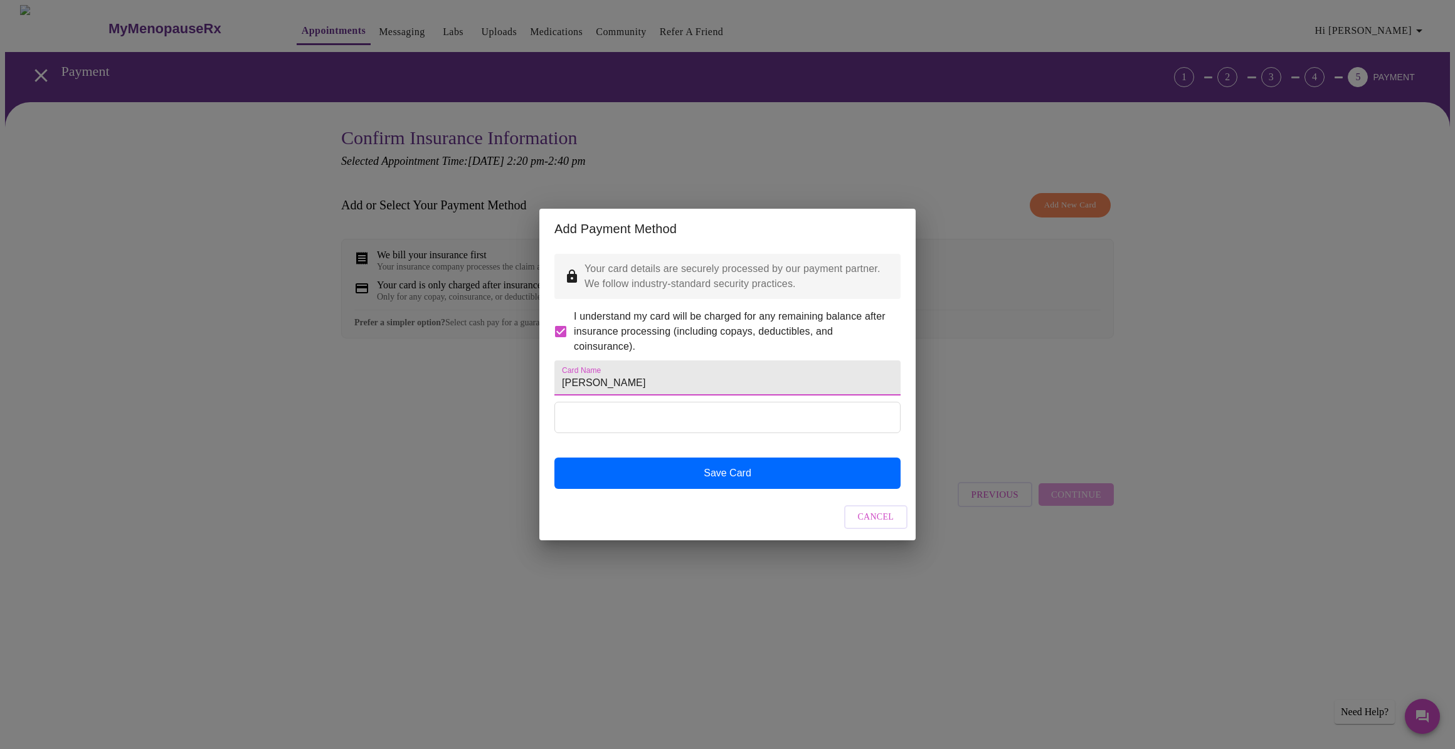
type input "[PERSON_NAME]"
click at [772, 539] on div "Cancel" at bounding box center [727, 517] width 376 height 47
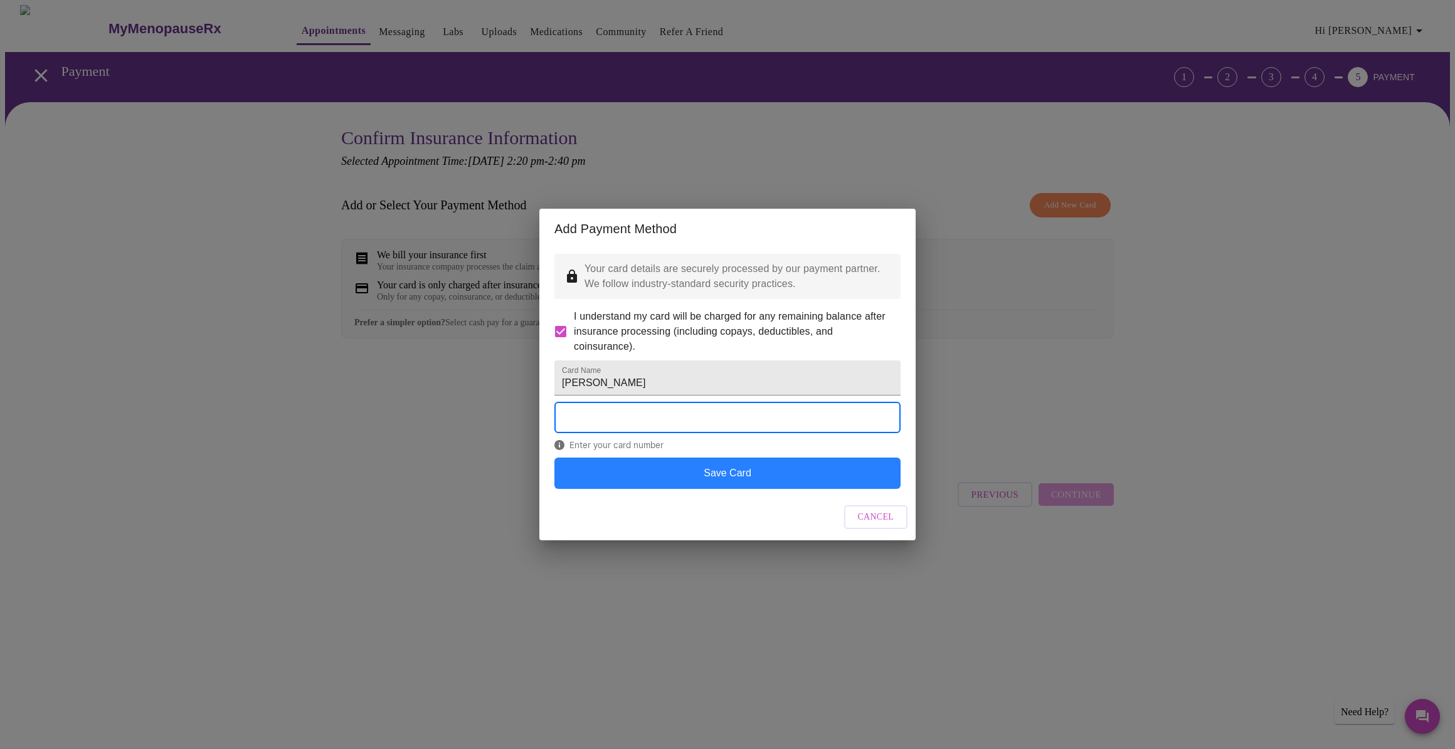
click at [746, 483] on button "Save Card" at bounding box center [727, 473] width 346 height 31
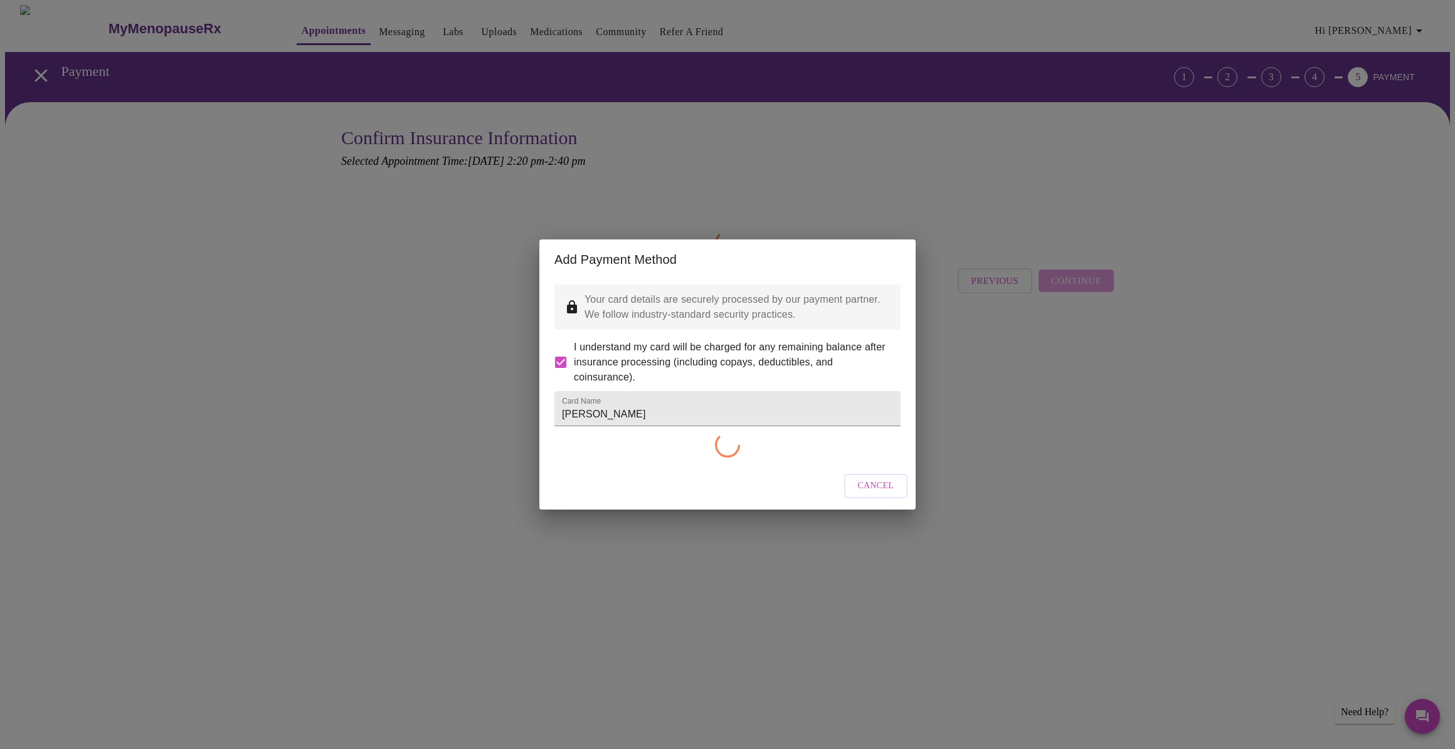
checkbox input "false"
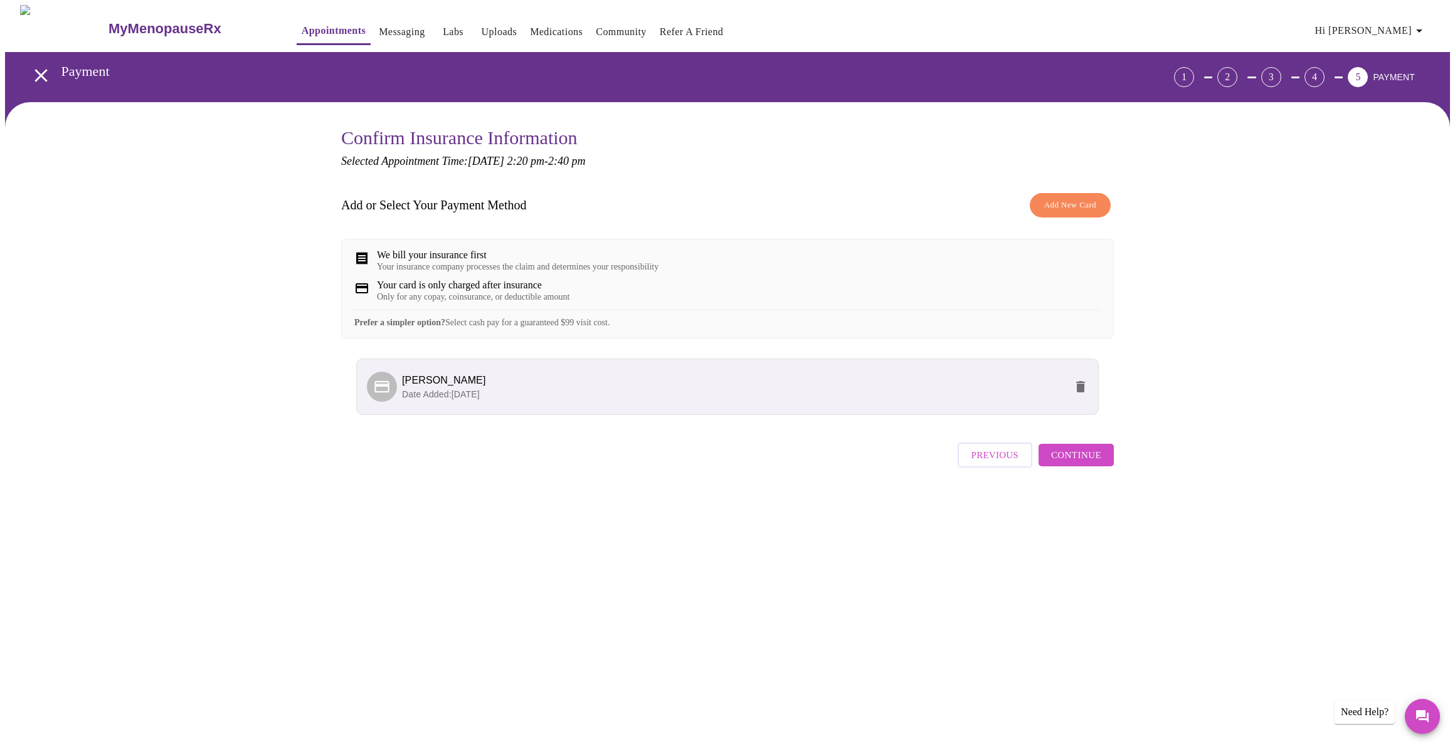
click at [1089, 463] on span "Continue" at bounding box center [1076, 455] width 50 height 16
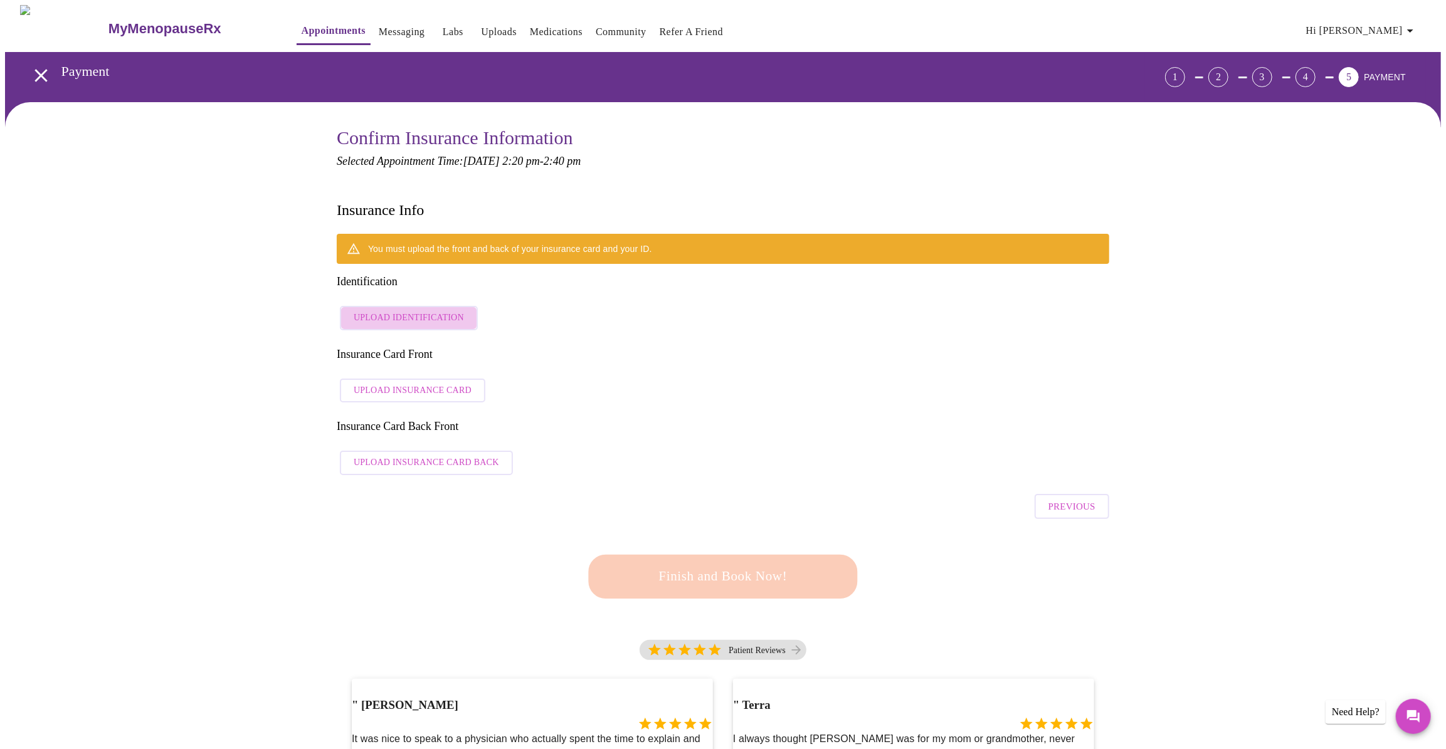
click at [421, 310] on span "Upload Identification" at bounding box center [409, 318] width 110 height 16
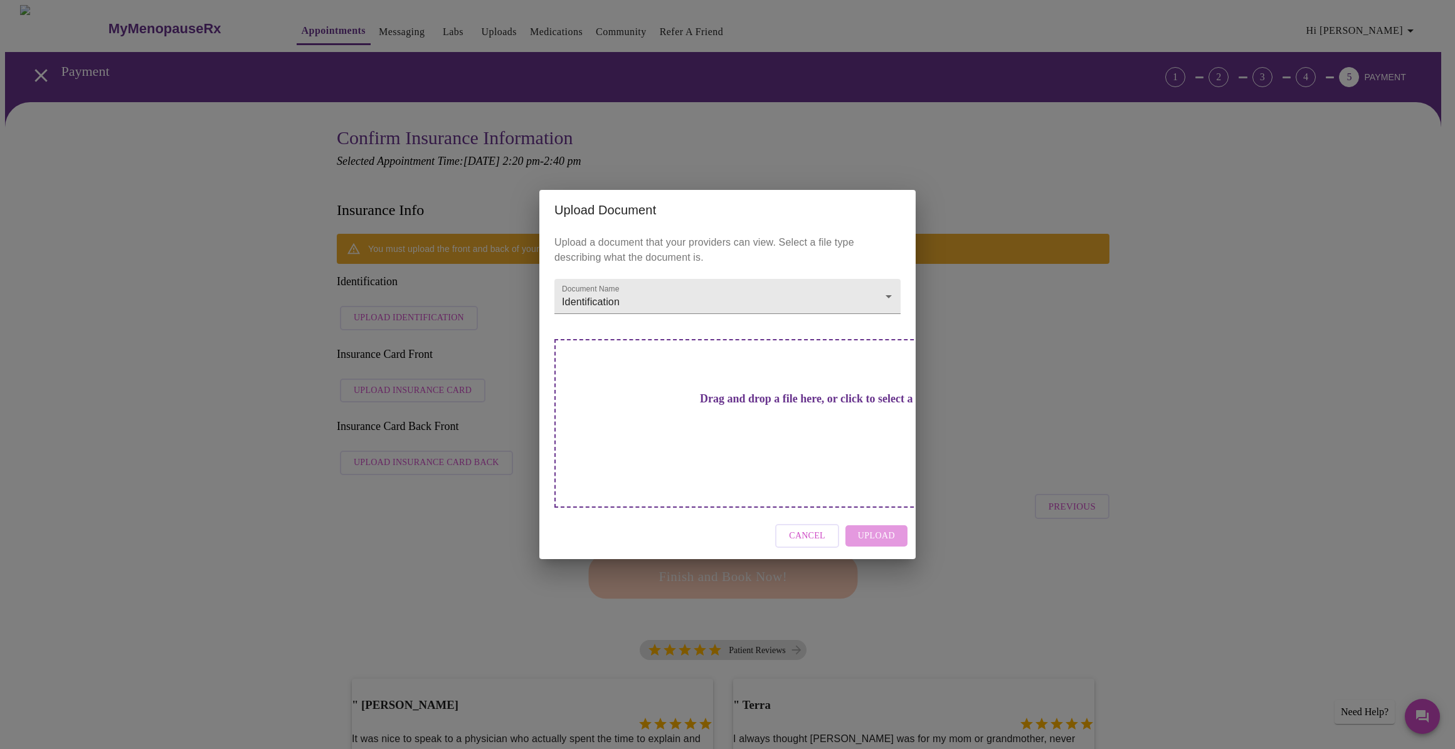
click at [431, 448] on div "Upload Document Upload a document that your providers can view. Select a file t…" at bounding box center [727, 374] width 1455 height 749
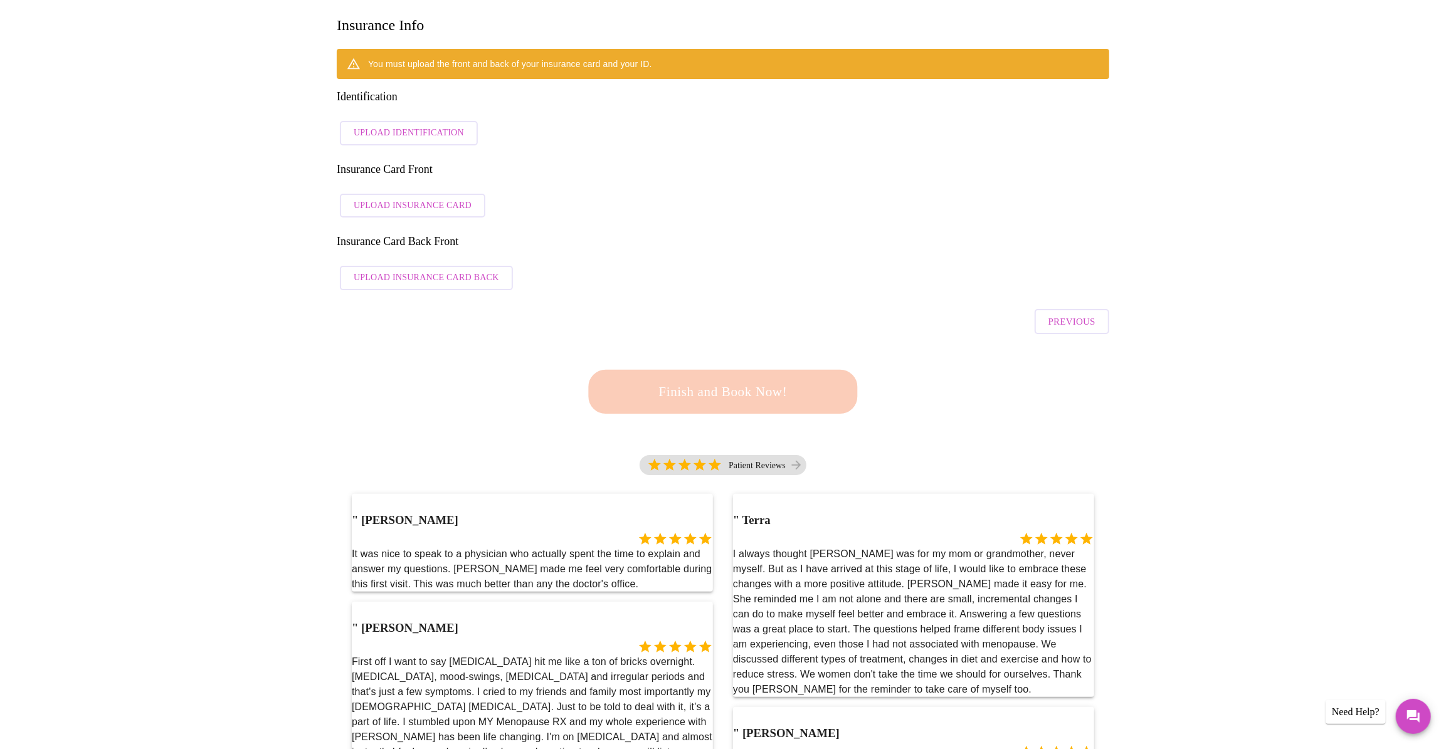
scroll to position [56, 0]
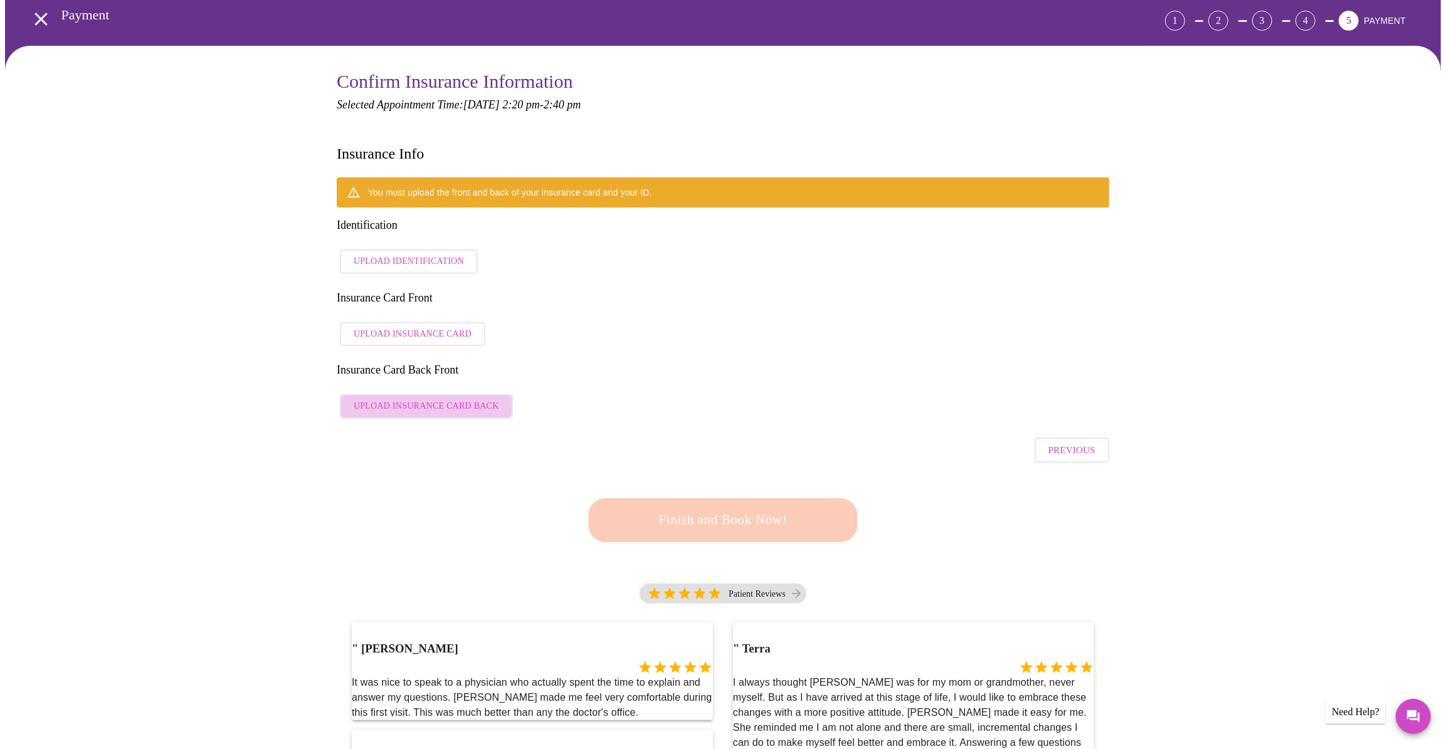
click at [433, 399] on span "Upload Insurance Card Back" at bounding box center [426, 407] width 145 height 16
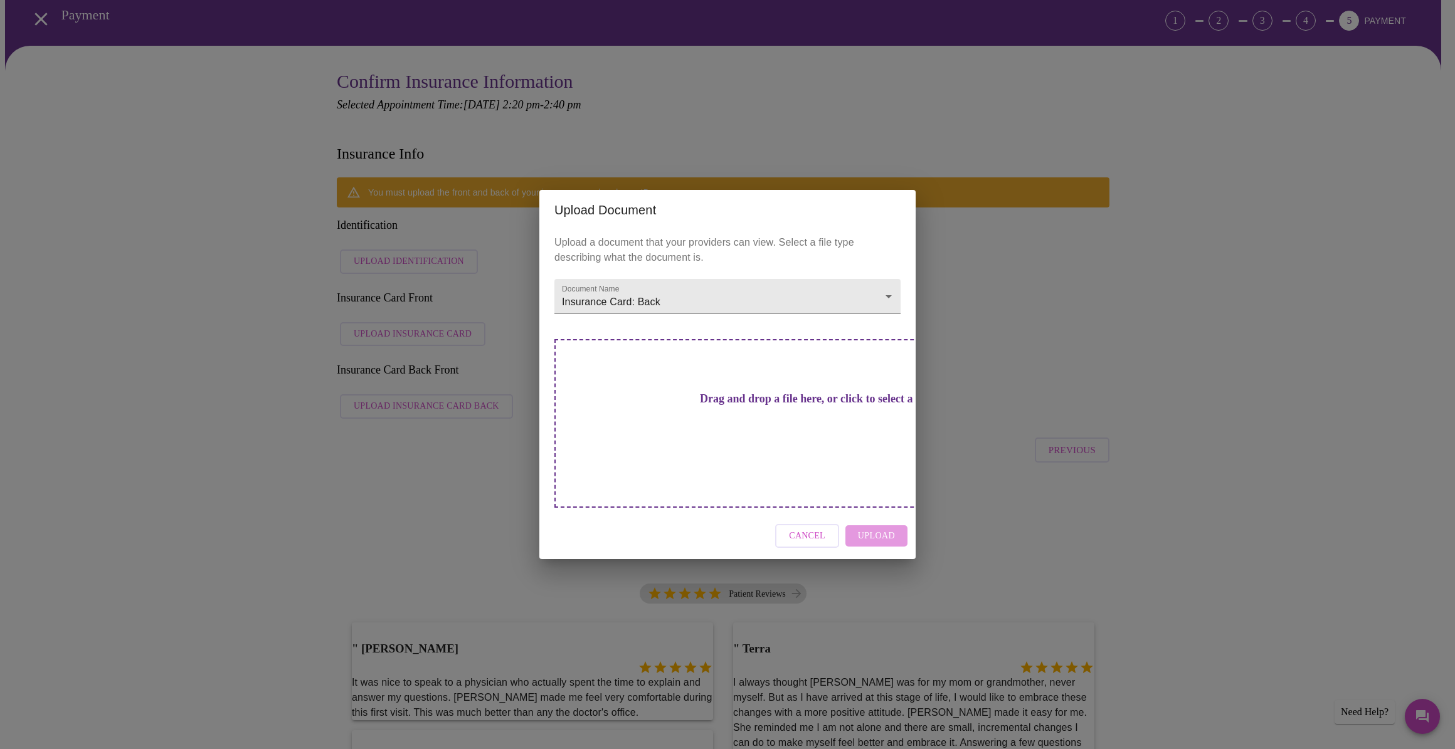
click at [426, 216] on div "Upload Document Upload a document that your providers can view. Select a file t…" at bounding box center [727, 374] width 1455 height 749
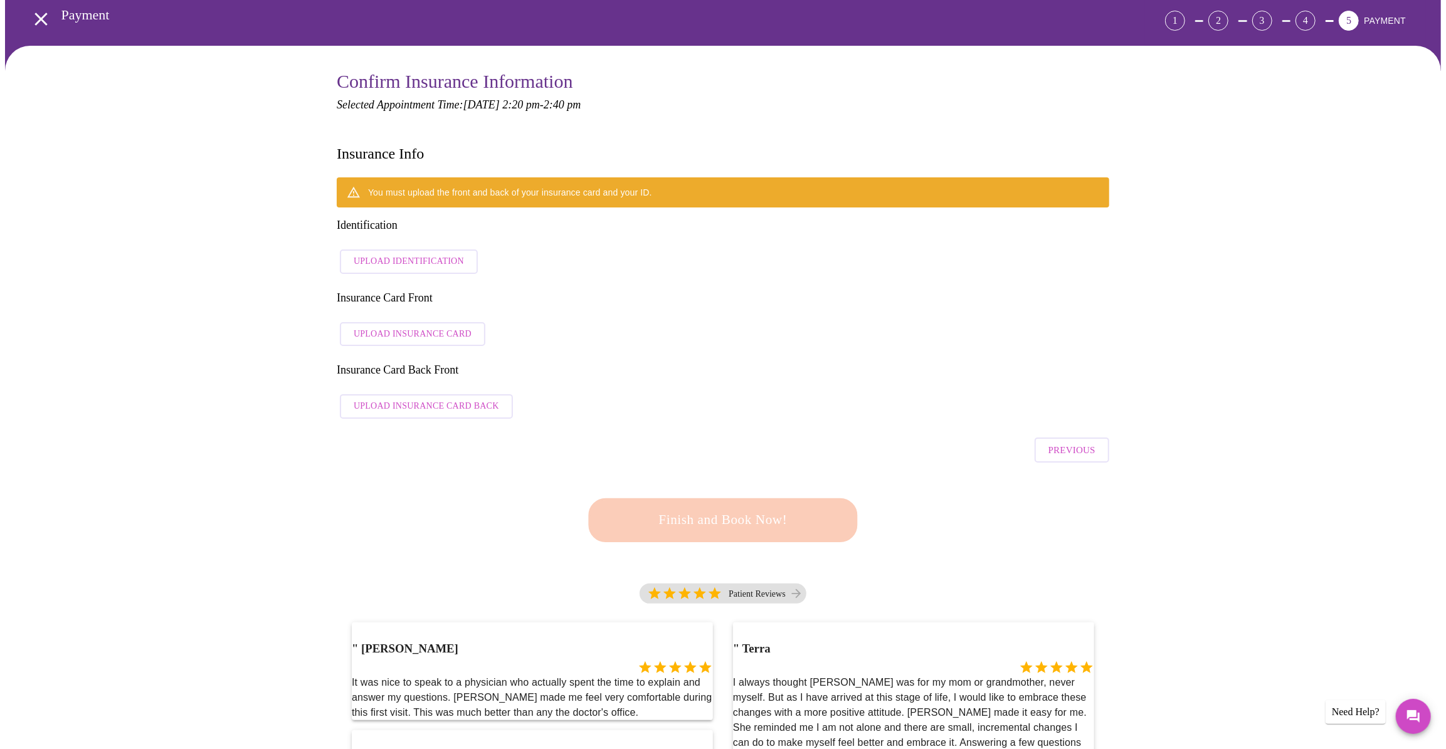
click at [397, 254] on span "Upload Identification" at bounding box center [409, 262] width 110 height 16
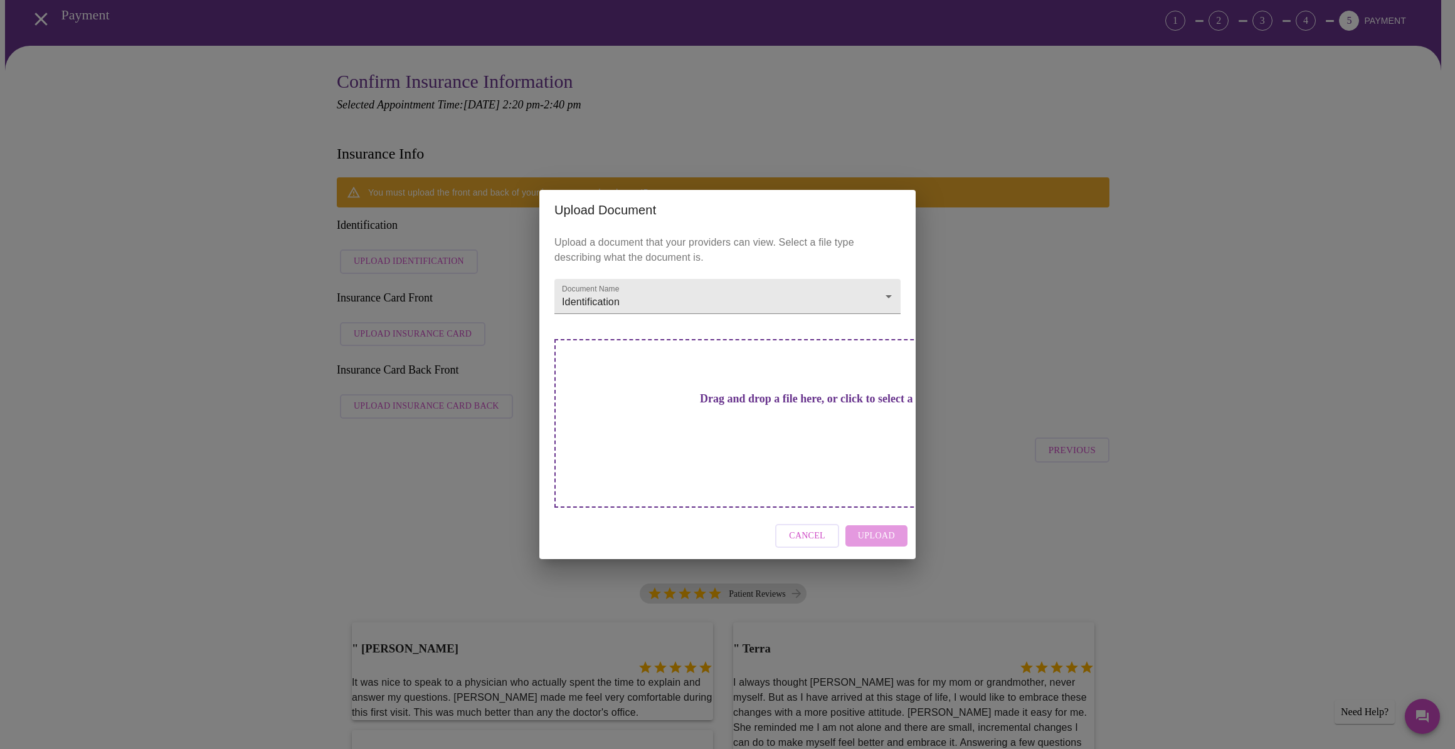
click at [1415, 367] on div "Upload Document Upload a document that your providers can view. Select a file t…" at bounding box center [727, 374] width 1455 height 749
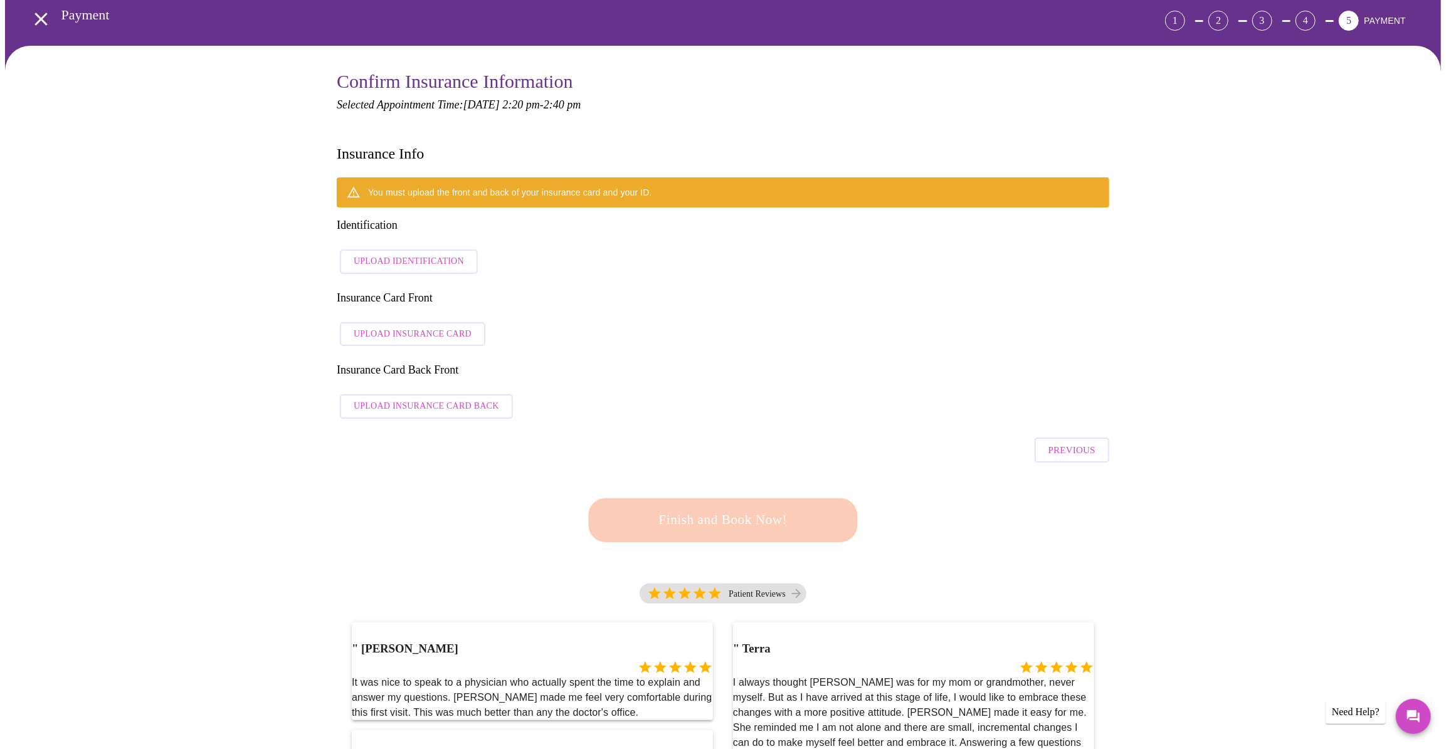
click at [414, 327] on span "Upload Insurance Card" at bounding box center [413, 335] width 118 height 16
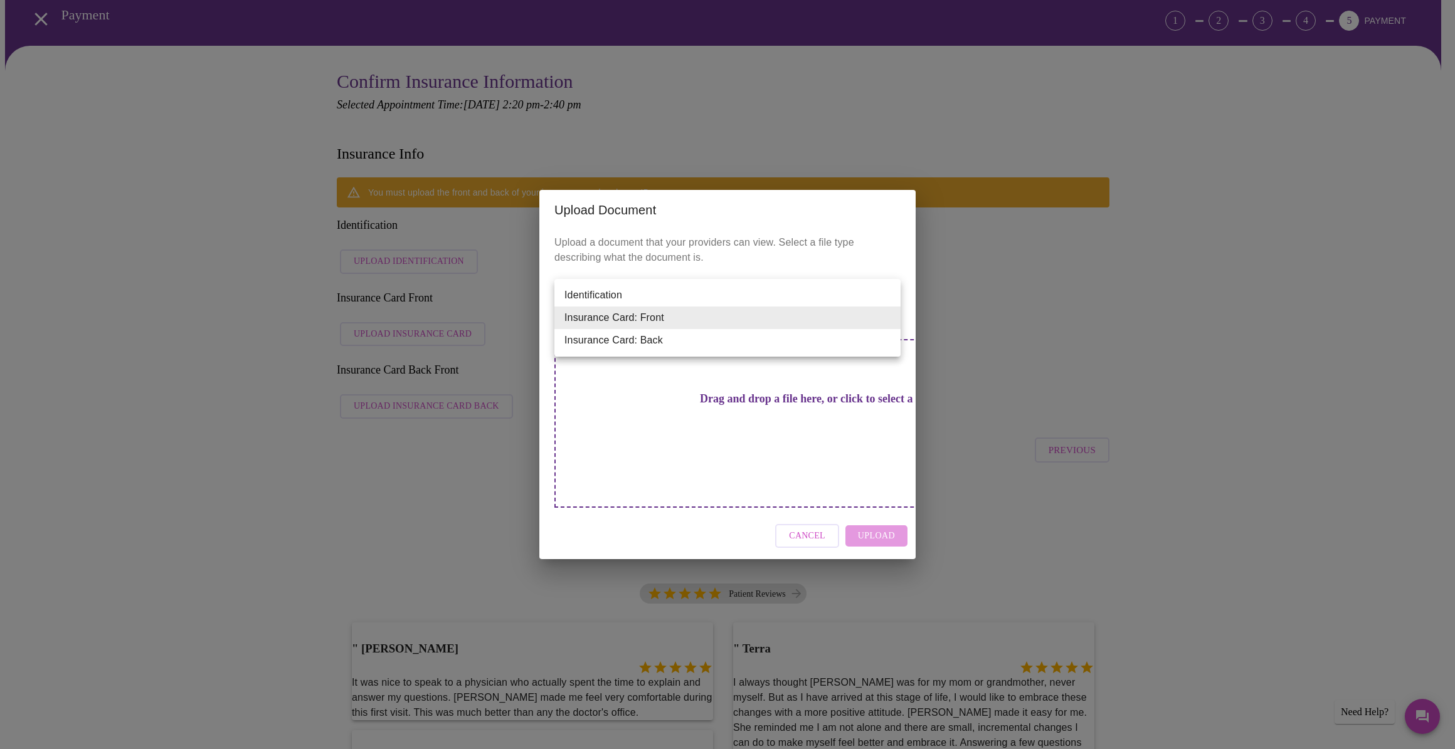
click at [811, 311] on li "Insurance Card: Front" at bounding box center [727, 318] width 346 height 23
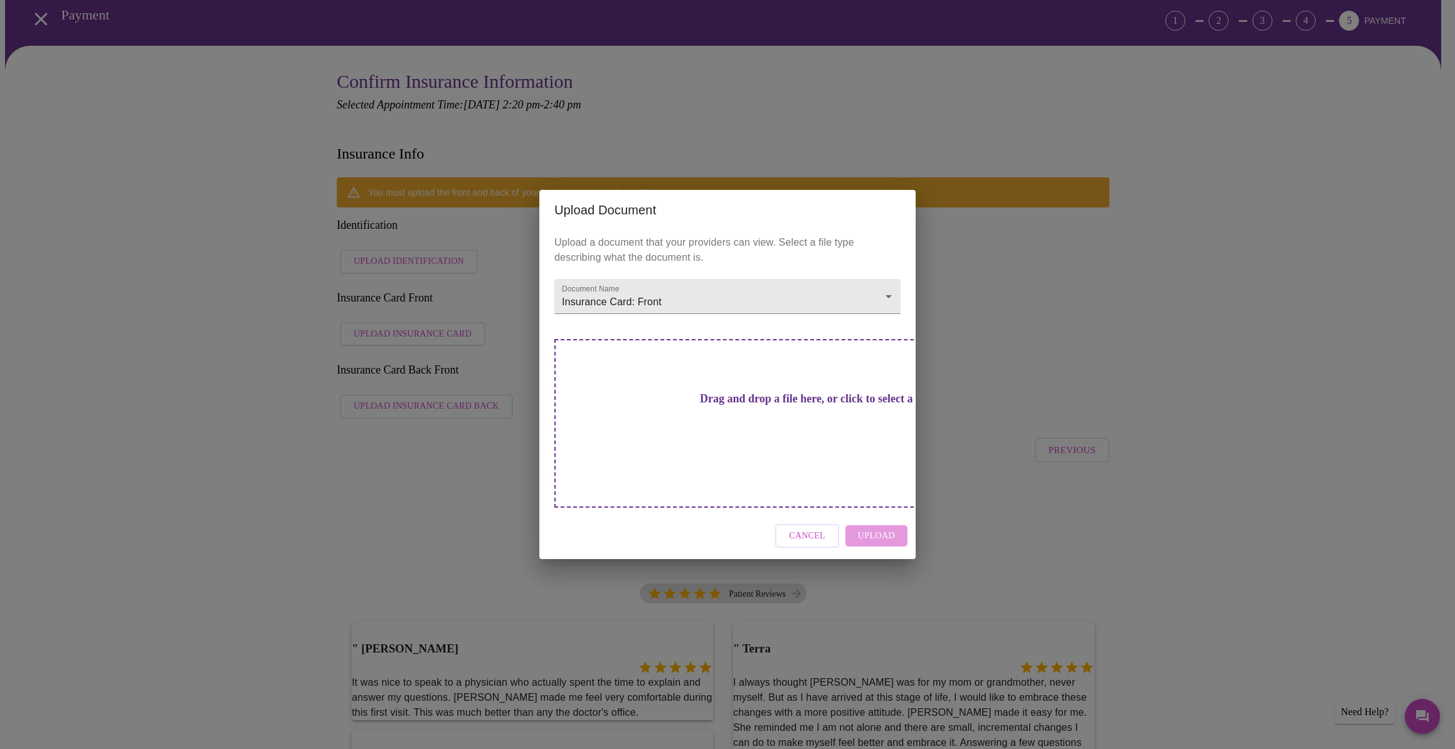
click at [711, 405] on h3 "Drag and drop a file here, or click to select a file" at bounding box center [815, 398] width 346 height 13
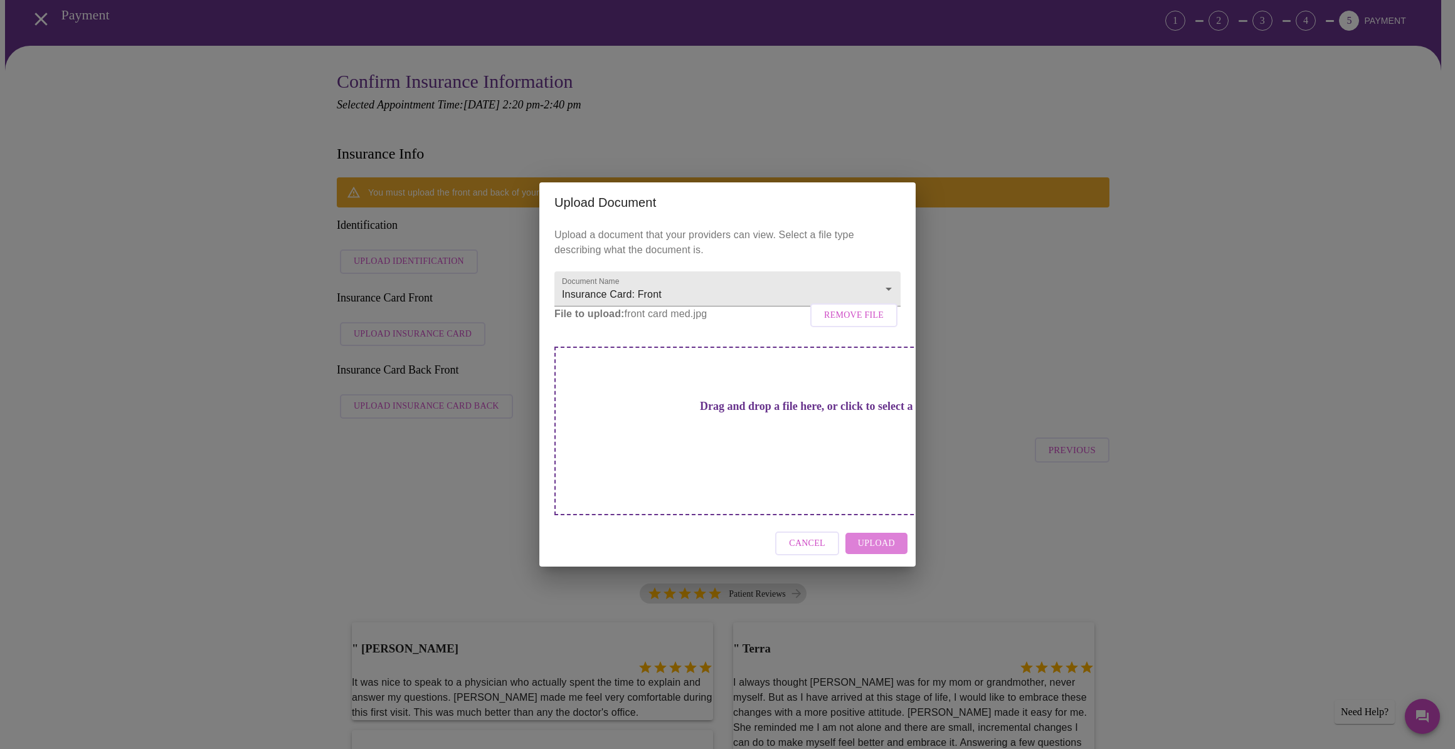
click at [887, 536] on span "Upload" at bounding box center [876, 544] width 37 height 16
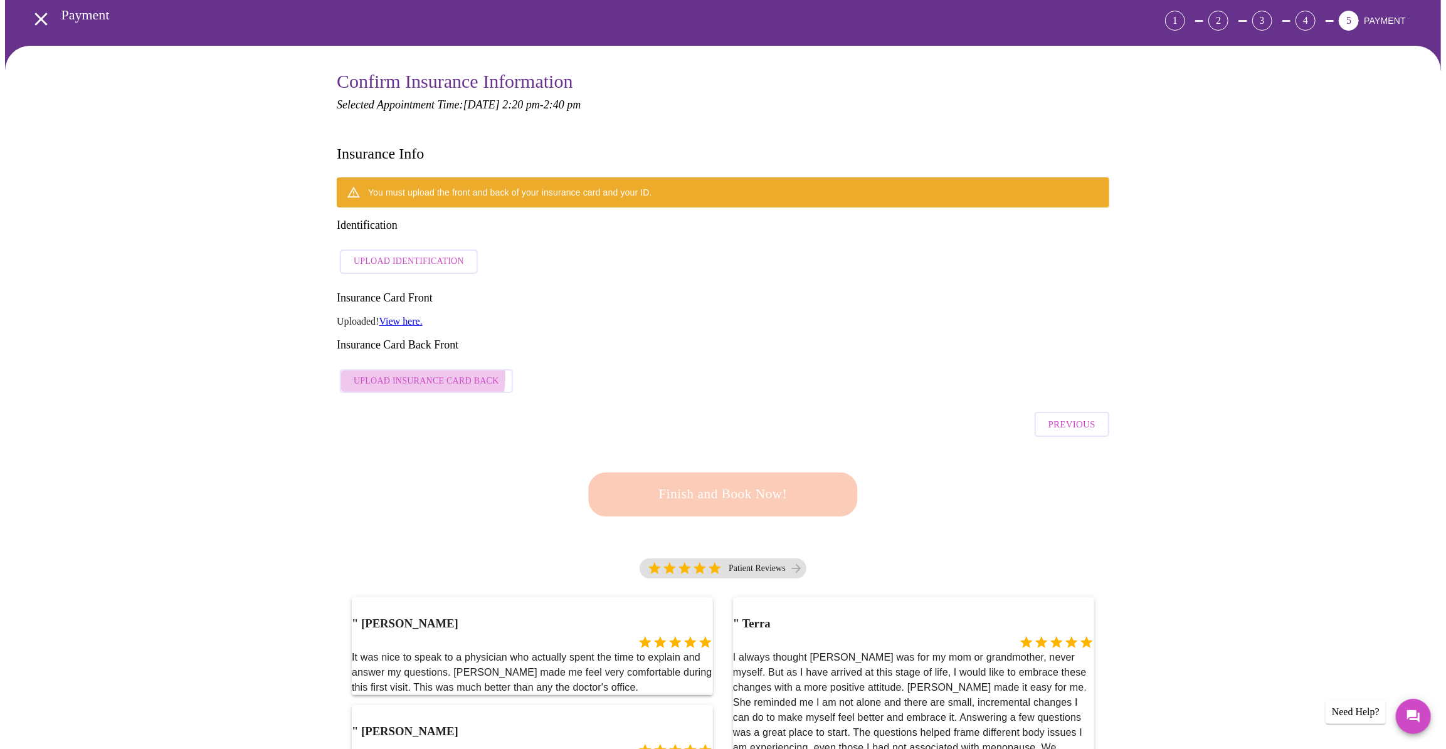
click at [421, 374] on span "Upload Insurance Card Back" at bounding box center [426, 382] width 145 height 16
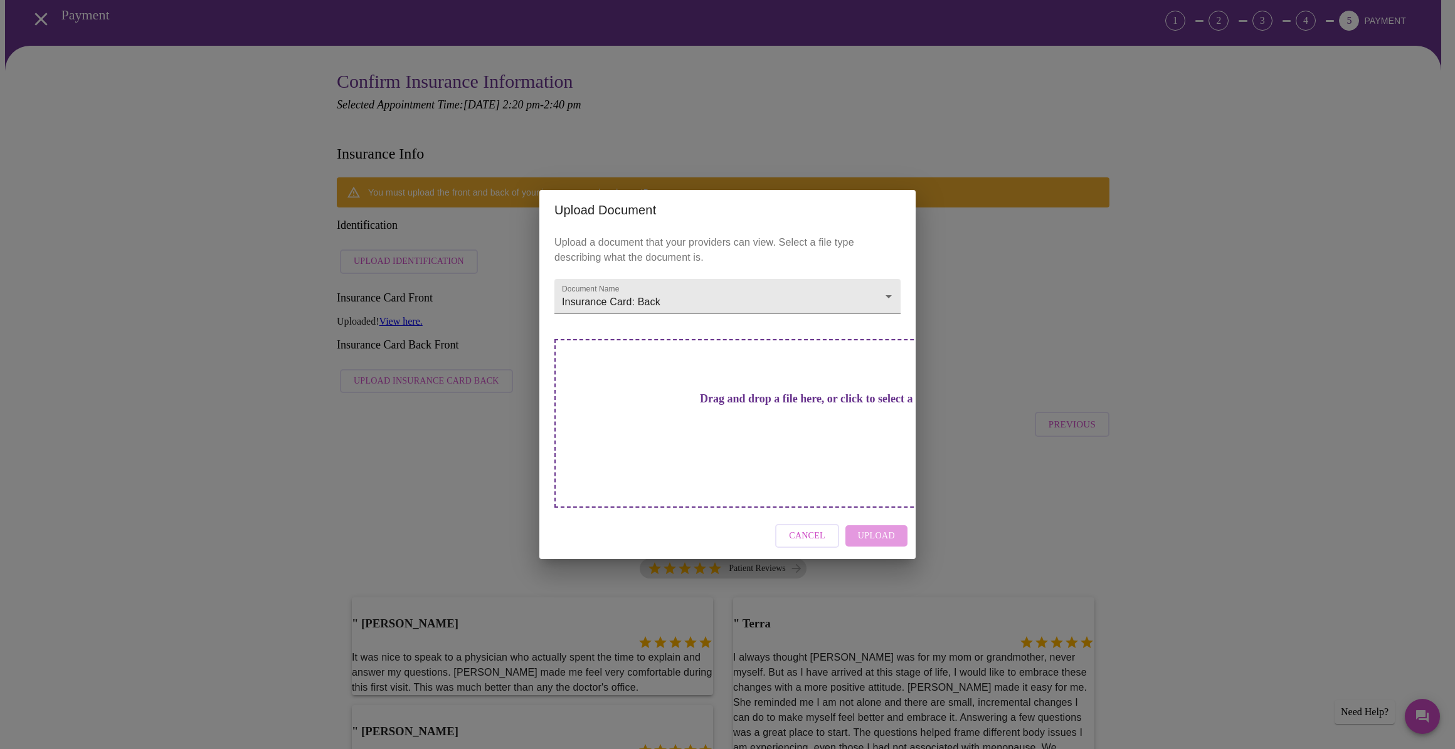
click at [749, 406] on h3 "Drag and drop a file here, or click to select a file" at bounding box center [815, 398] width 346 height 13
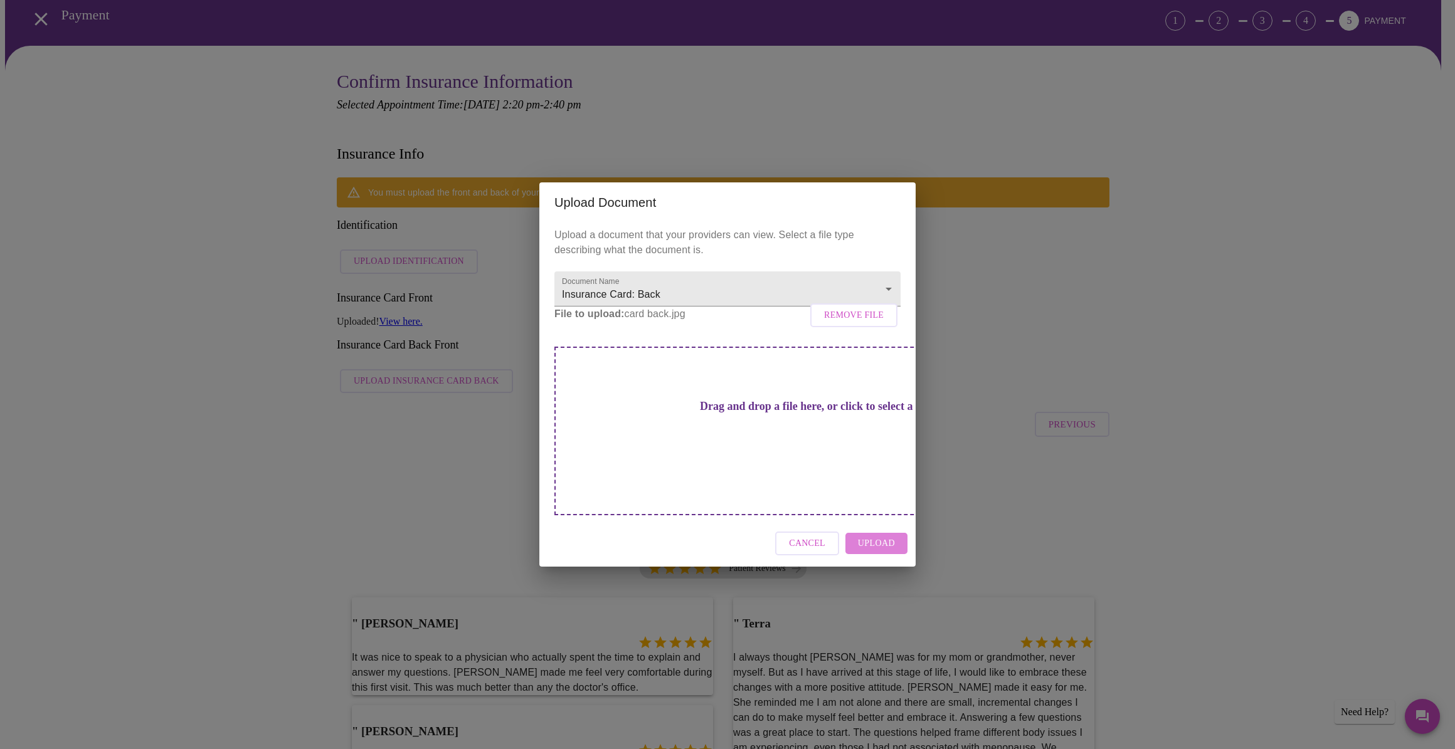
click at [884, 536] on span "Upload" at bounding box center [876, 544] width 37 height 16
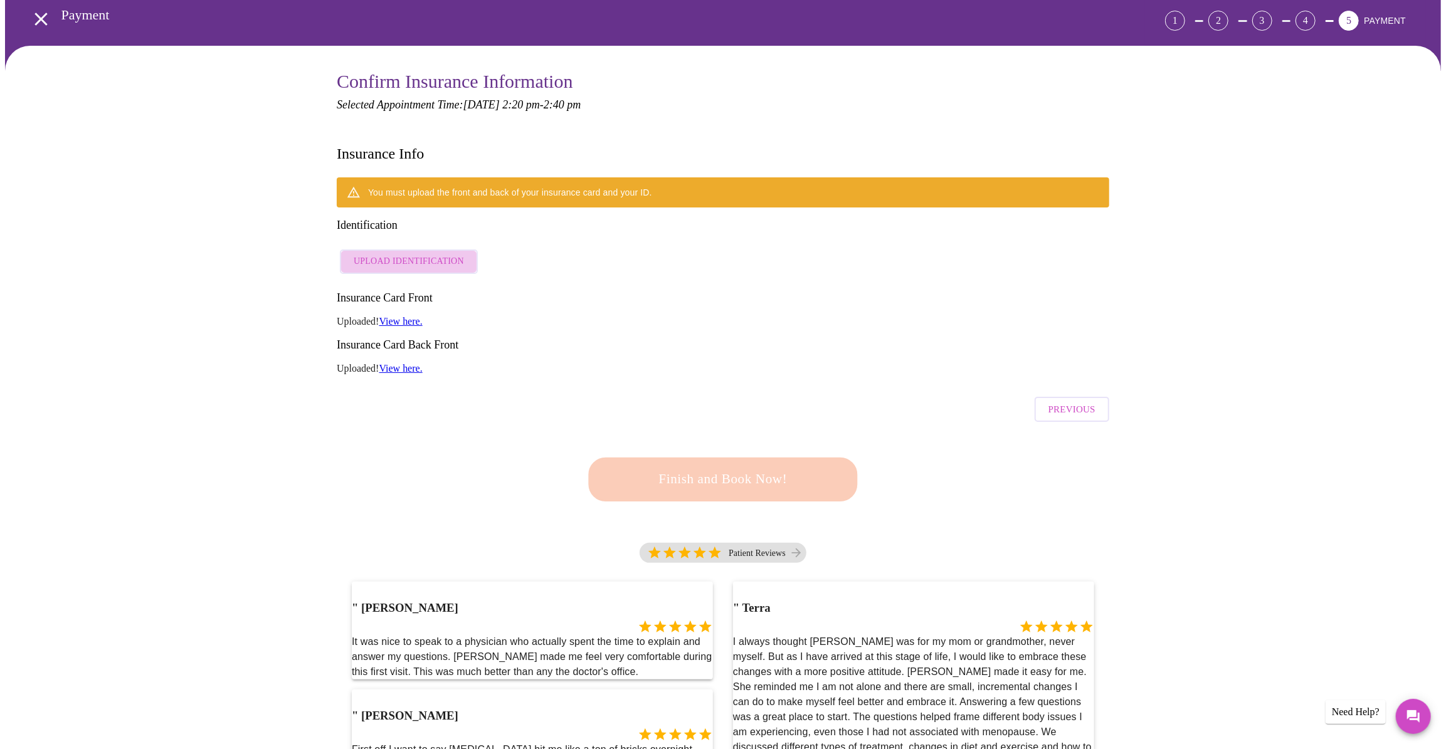
click at [418, 250] on button "Upload Identification" at bounding box center [409, 262] width 138 height 24
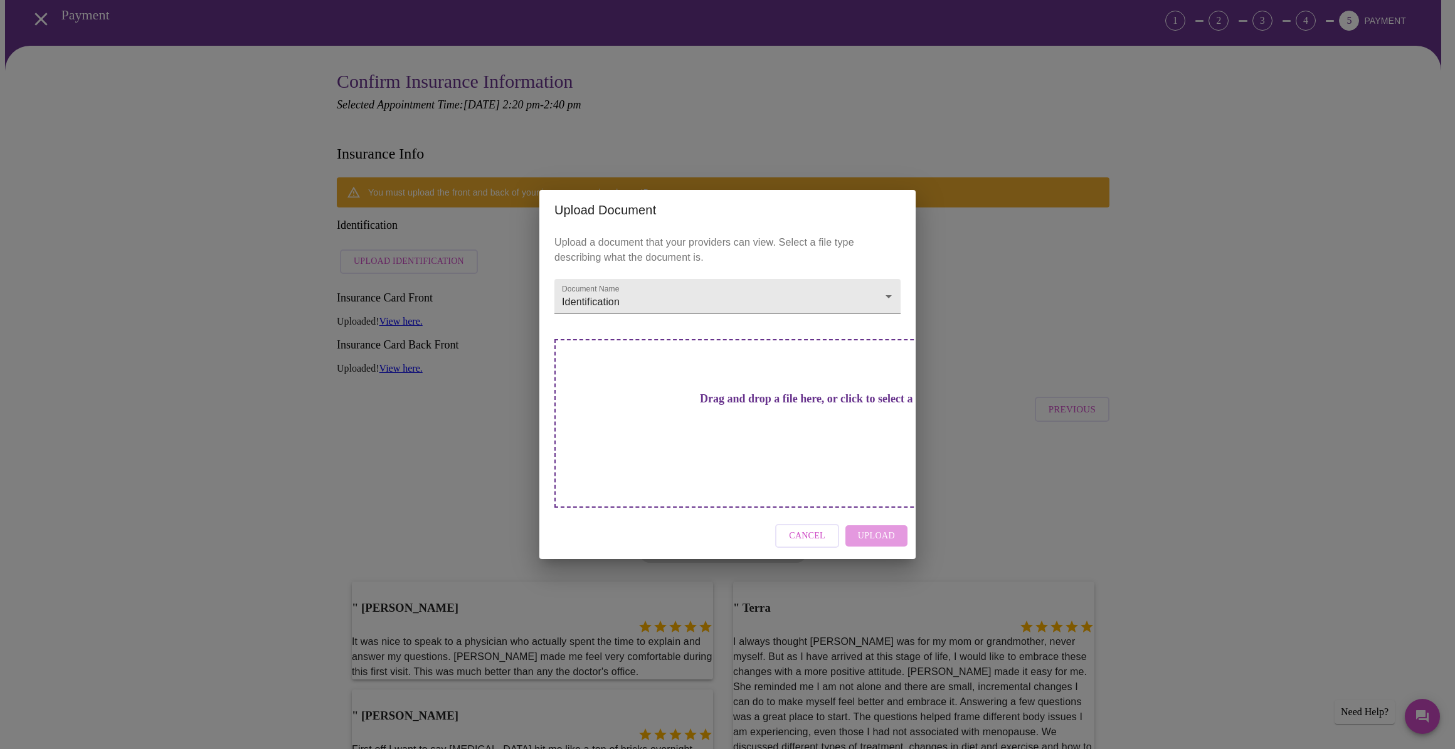
click at [715, 406] on h3 "Drag and drop a file here, or click to select a file" at bounding box center [815, 398] width 346 height 13
click at [872, 514] on div "Cancel Upload" at bounding box center [727, 536] width 376 height 47
click at [747, 406] on h3 "Drag and drop a file here, or click to select a file" at bounding box center [815, 398] width 346 height 13
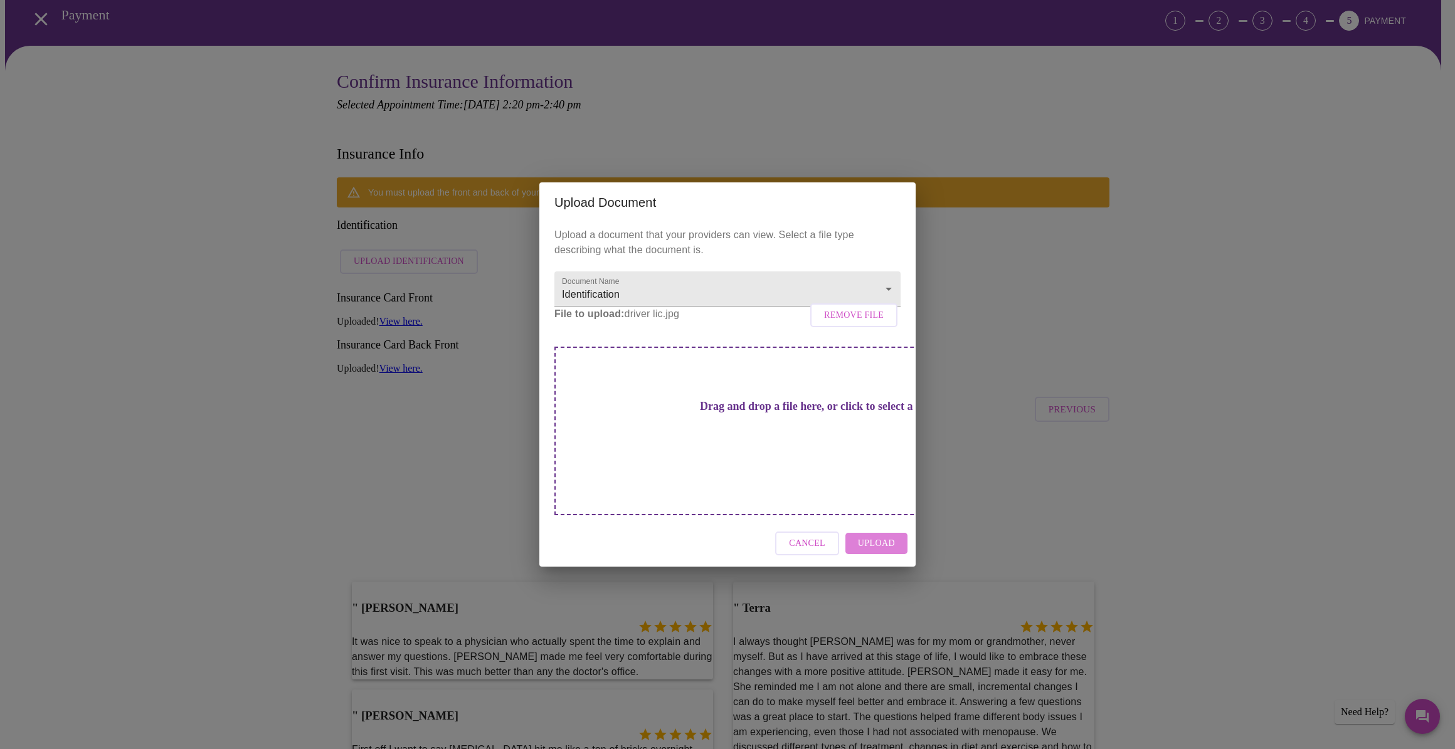
click at [893, 536] on span "Upload" at bounding box center [876, 544] width 37 height 16
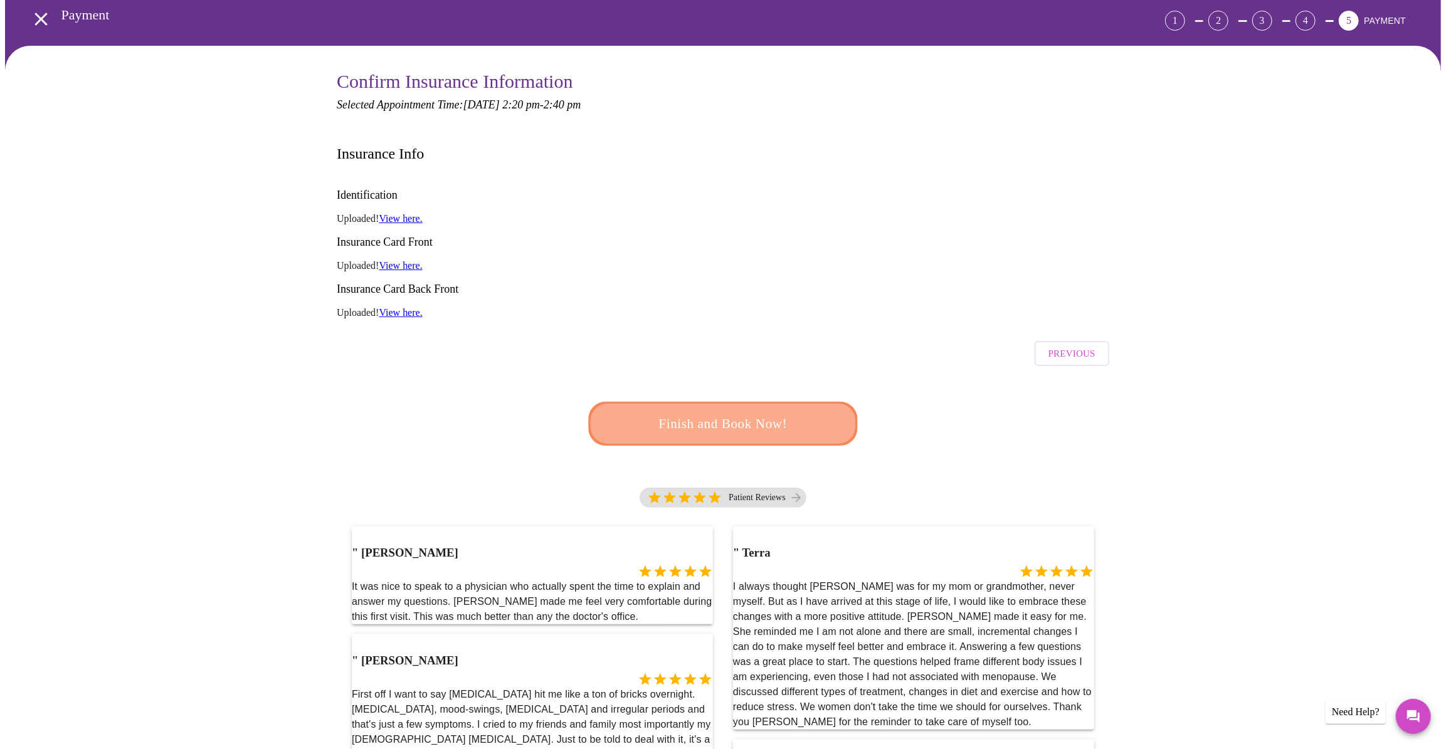
click at [775, 413] on span "Finish and Book Now!" at bounding box center [723, 424] width 232 height 23
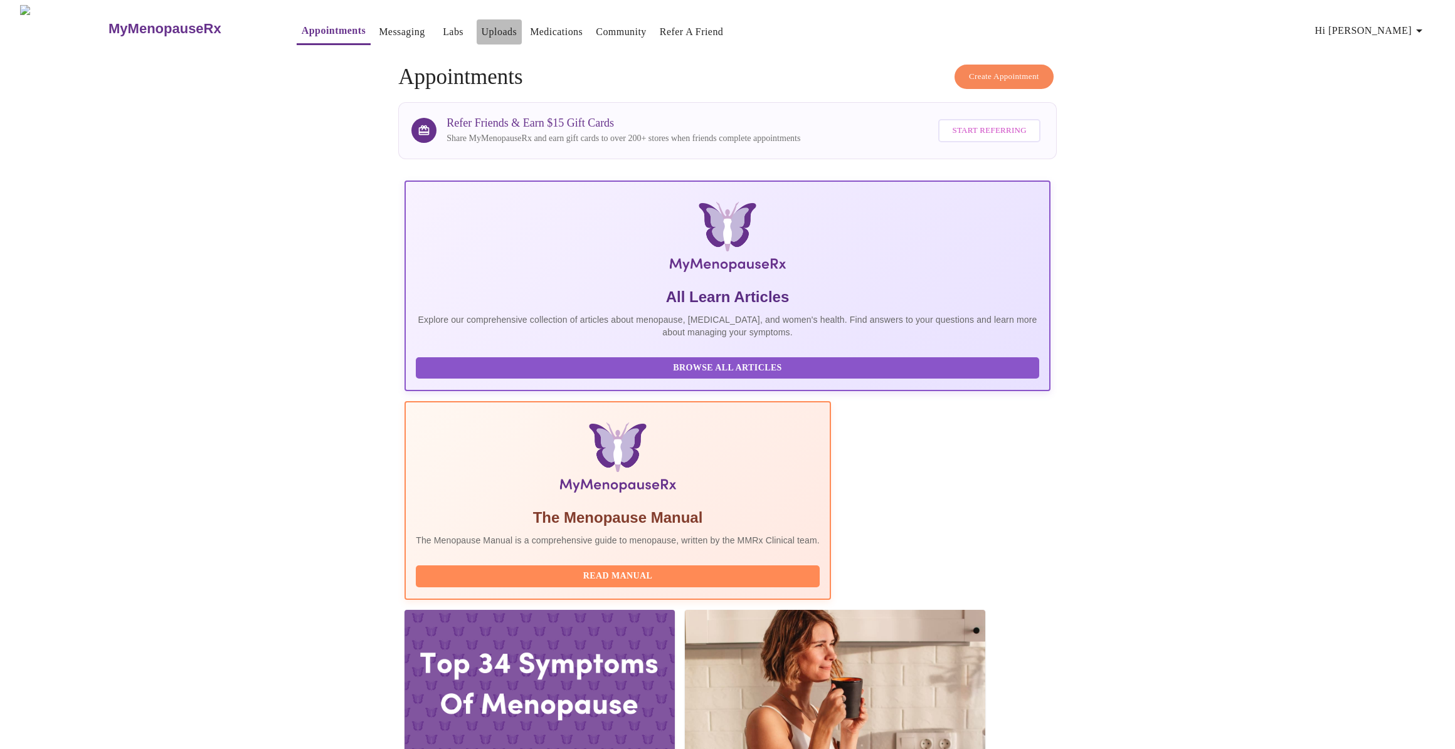
click at [476, 19] on button "Uploads" at bounding box center [499, 31] width 46 height 25
click at [443, 23] on link "Labs" at bounding box center [453, 32] width 21 height 18
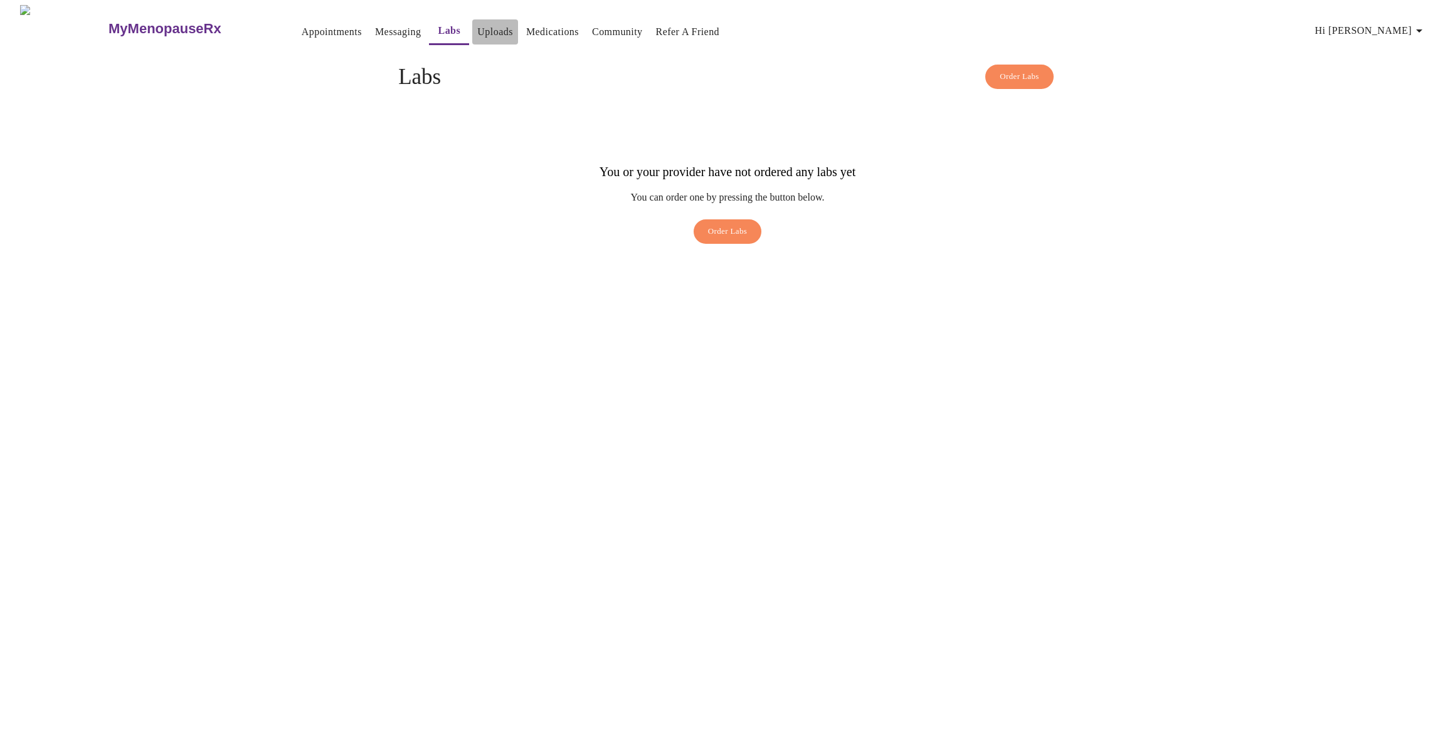
click at [477, 23] on link "Uploads" at bounding box center [495, 32] width 36 height 18
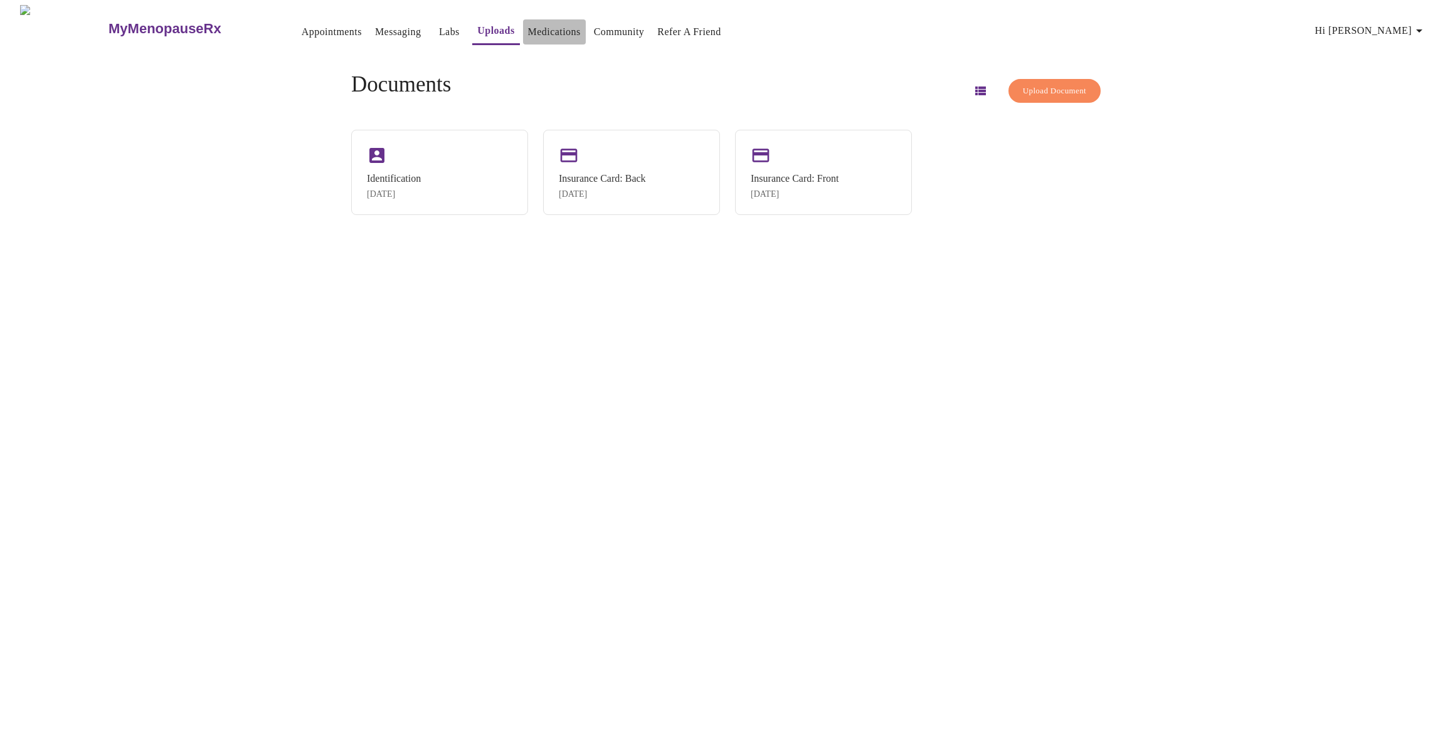
click at [534, 26] on link "Medications" at bounding box center [554, 32] width 53 height 18
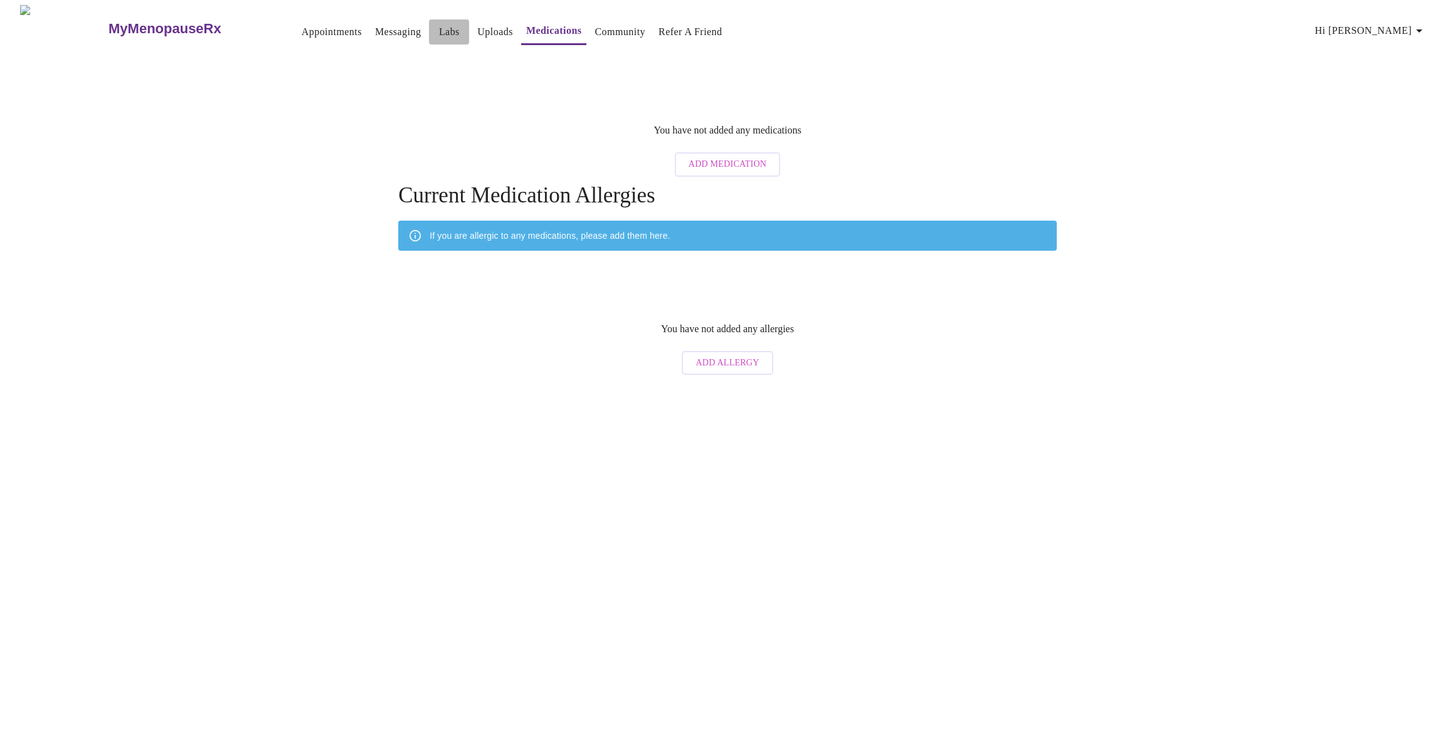
click at [439, 25] on link "Labs" at bounding box center [449, 32] width 21 height 18
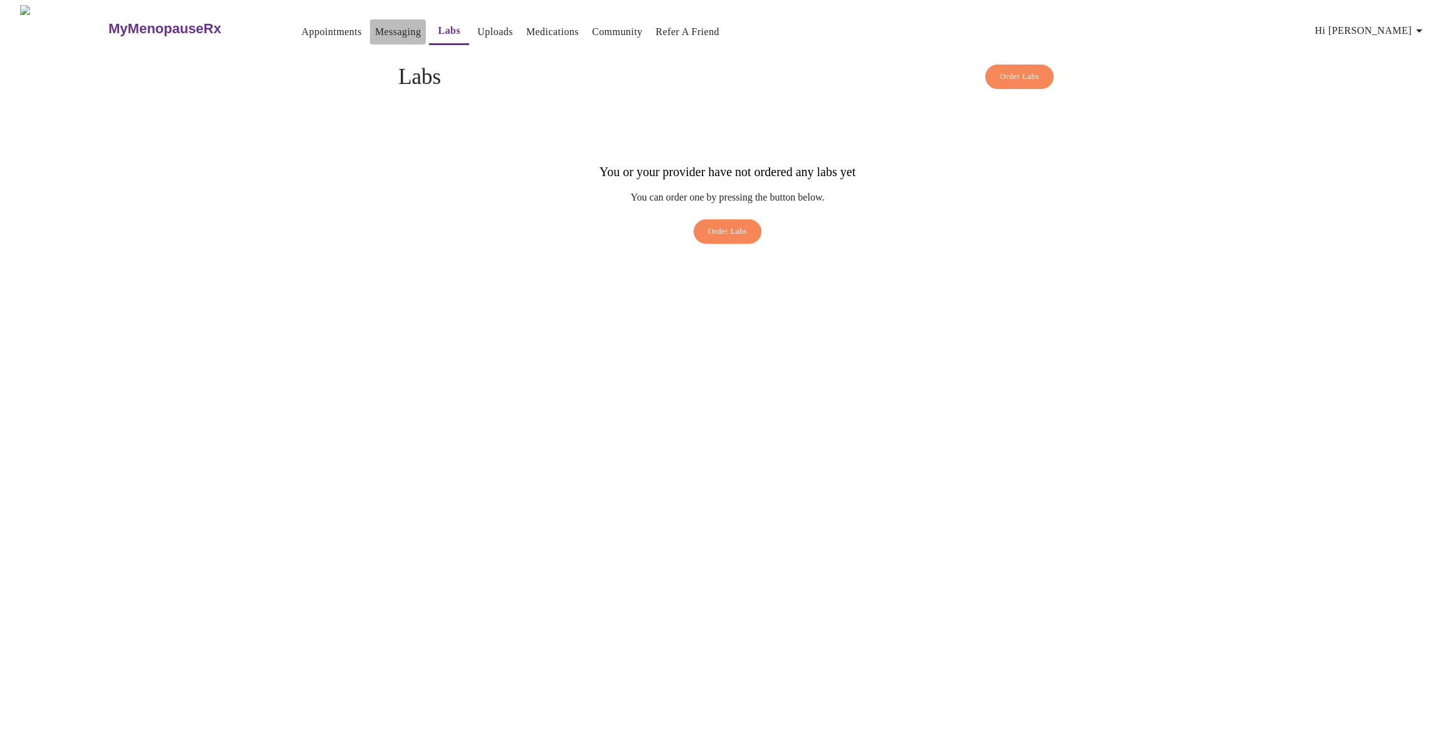
click at [376, 23] on link "Messaging" at bounding box center [398, 32] width 46 height 18
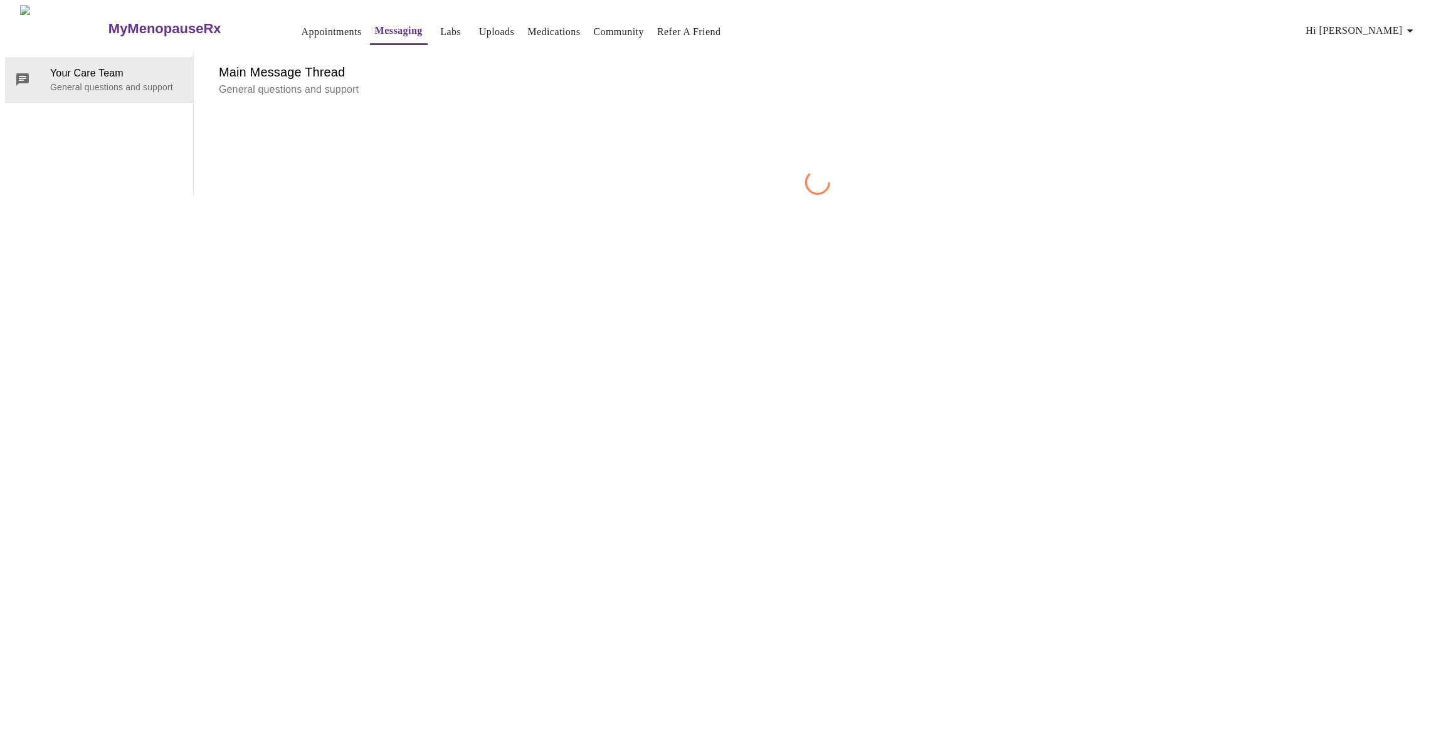
scroll to position [47, 0]
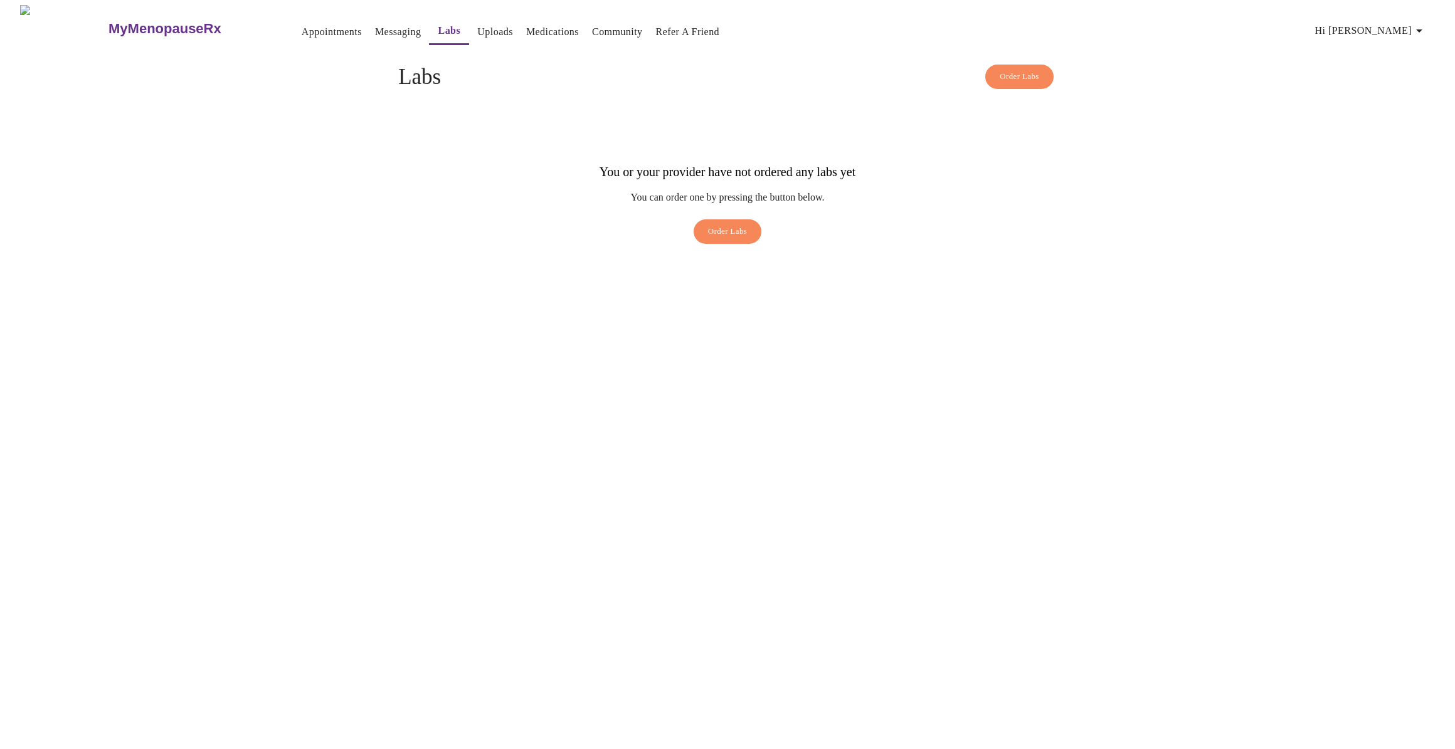
drag, startPoint x: 367, startPoint y: 370, endPoint x: 322, endPoint y: 225, distance: 151.5
click at [362, 250] on div "MyMenopauseRx Appointments Messaging Labs Uploads Medications Community Refer a…" at bounding box center [727, 127] width 1444 height 245
